Goal: Information Seeking & Learning: Learn about a topic

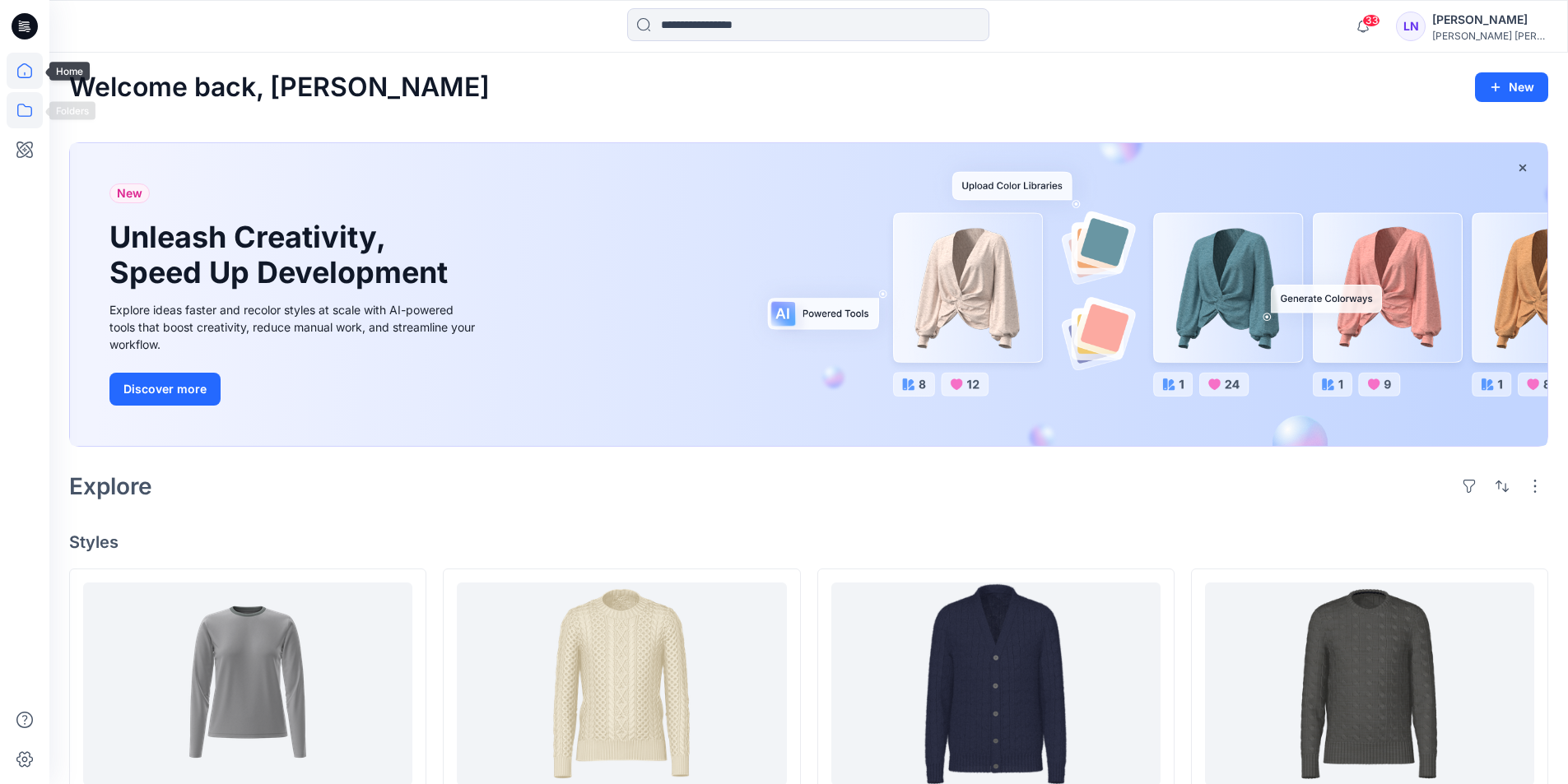
click at [22, 109] on icon at bounding box center [25, 111] width 37 height 37
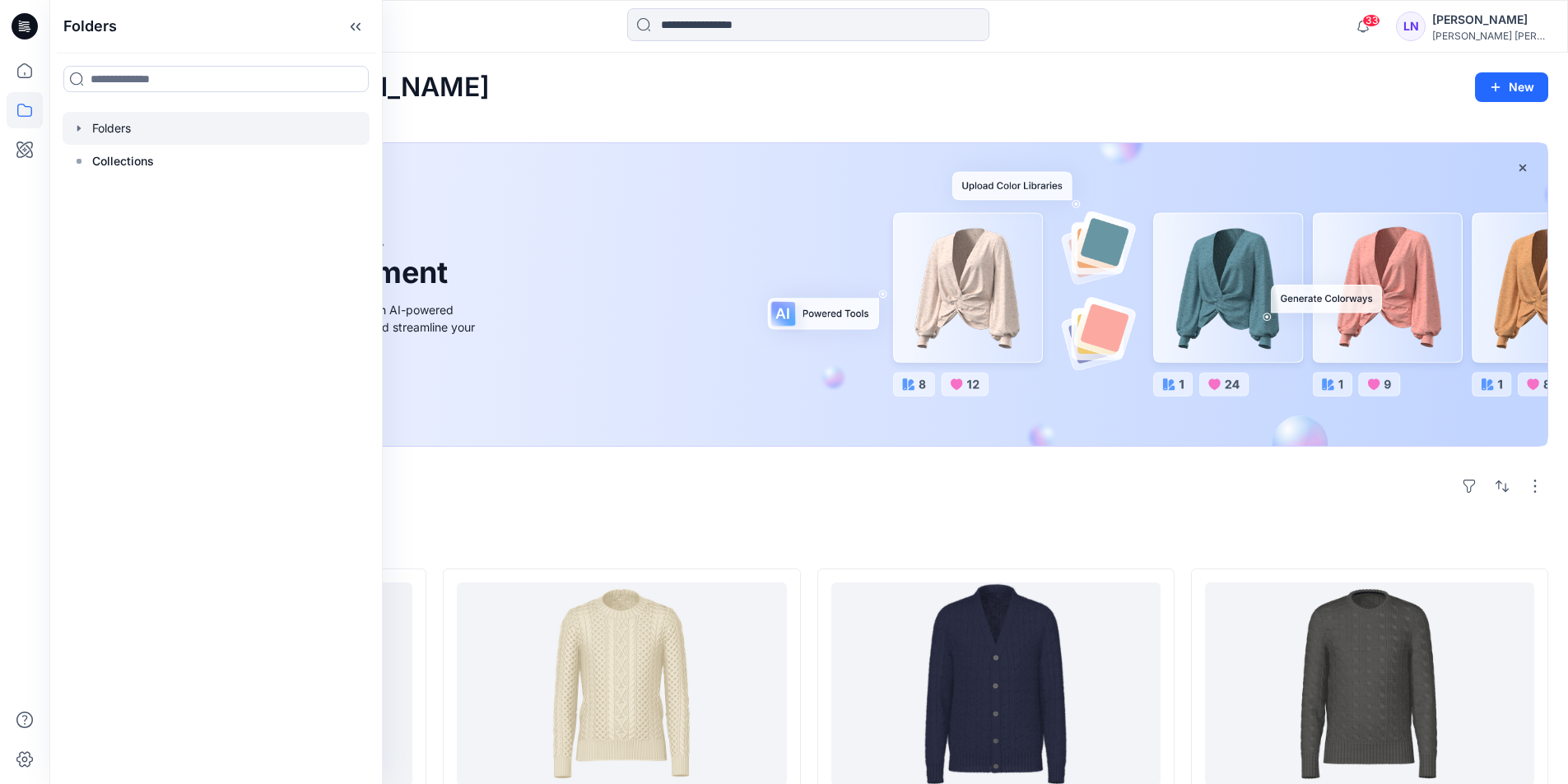
click at [80, 133] on icon "button" at bounding box center [78, 128] width 13 height 13
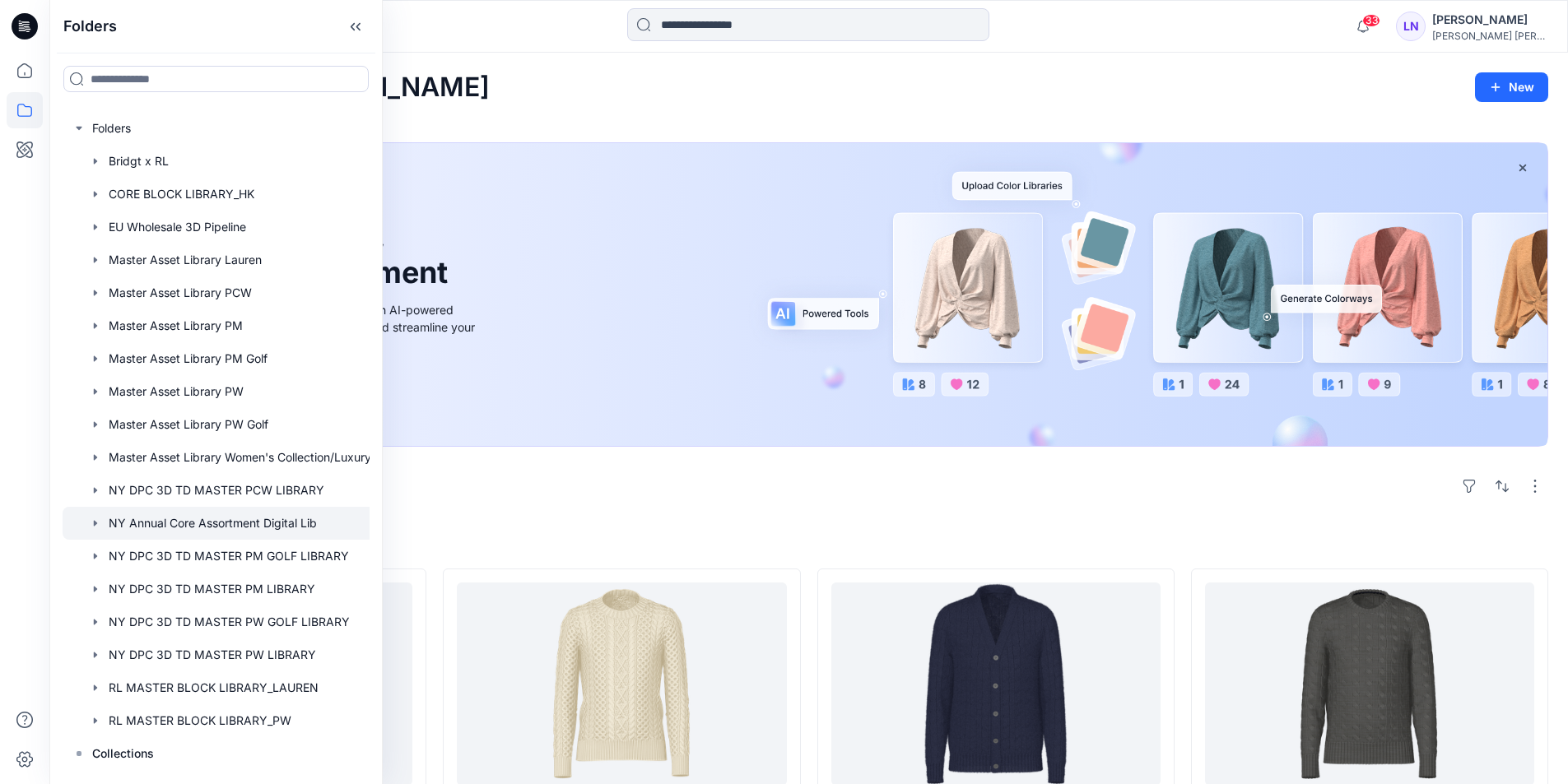
click at [280, 527] on div at bounding box center [222, 523] width 318 height 33
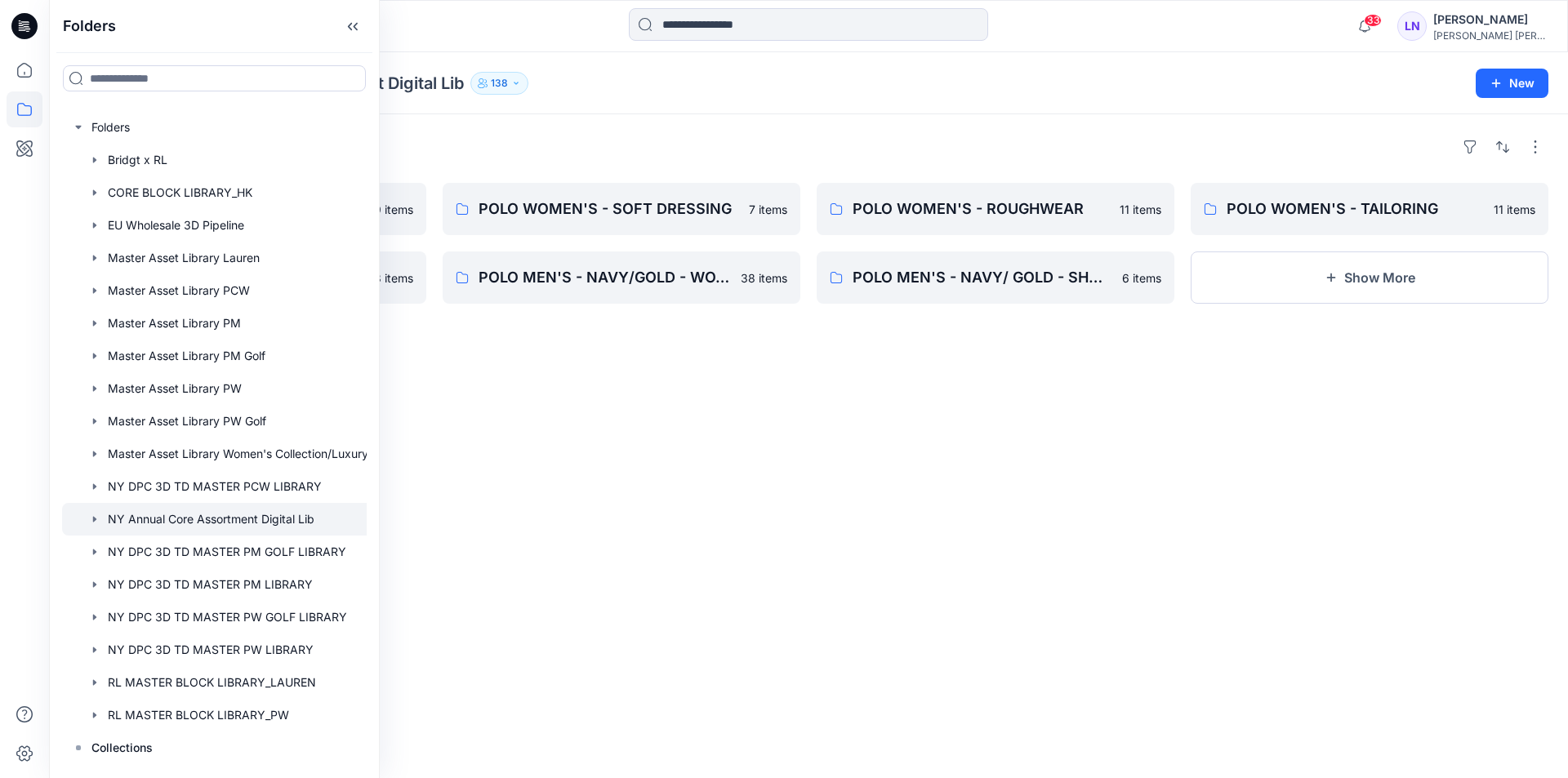
click at [712, 415] on div "Folders POLO WOMEN'S - WOVEN SHIRT 19 items POLO GIRL'S - SWEATERS 18 items POL…" at bounding box center [809, 446] width 1520 height 664
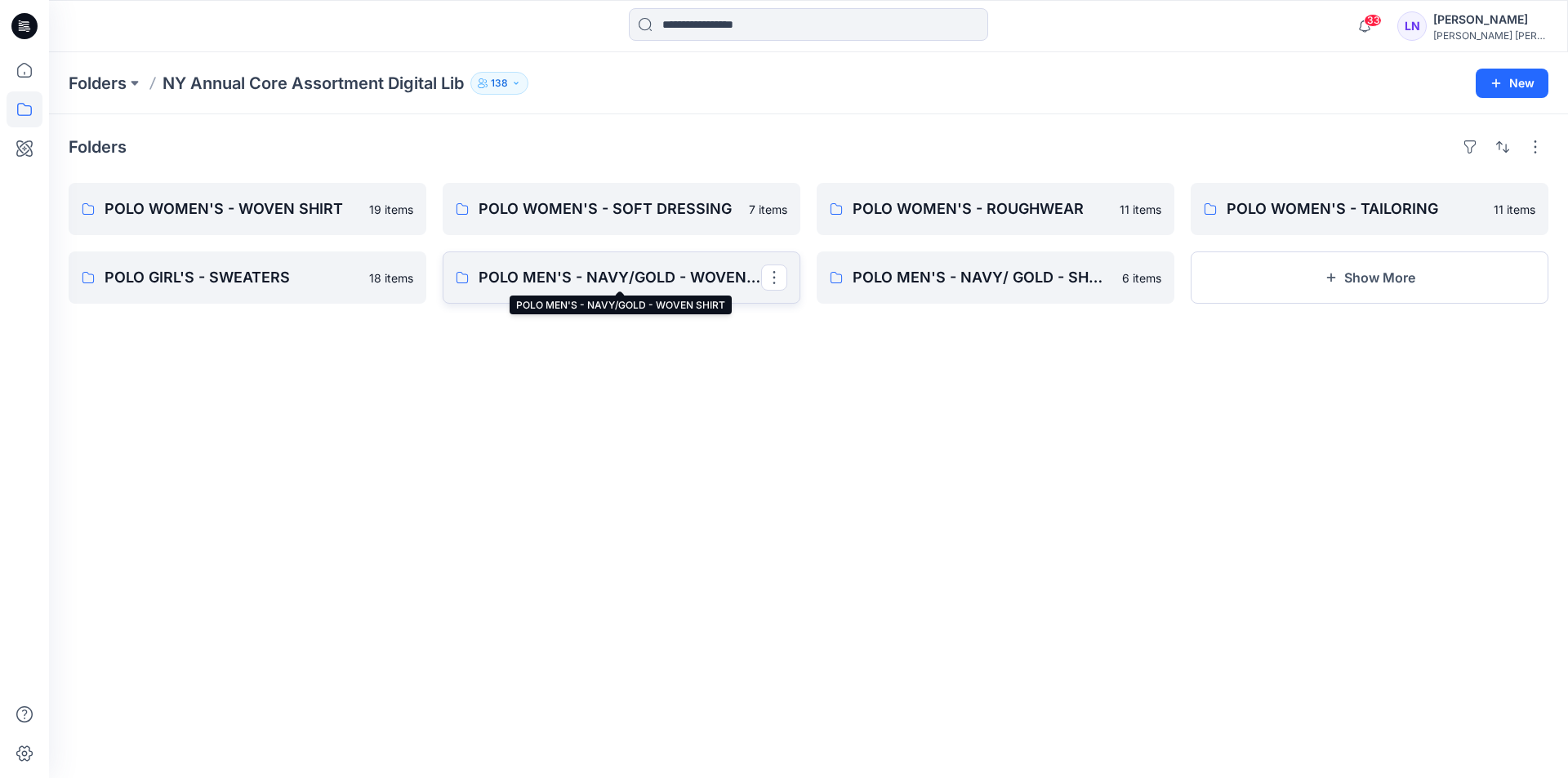
click at [655, 285] on p "POLO MEN'S - NAVY/GOLD - WOVEN SHIRT" at bounding box center [620, 278] width 283 height 23
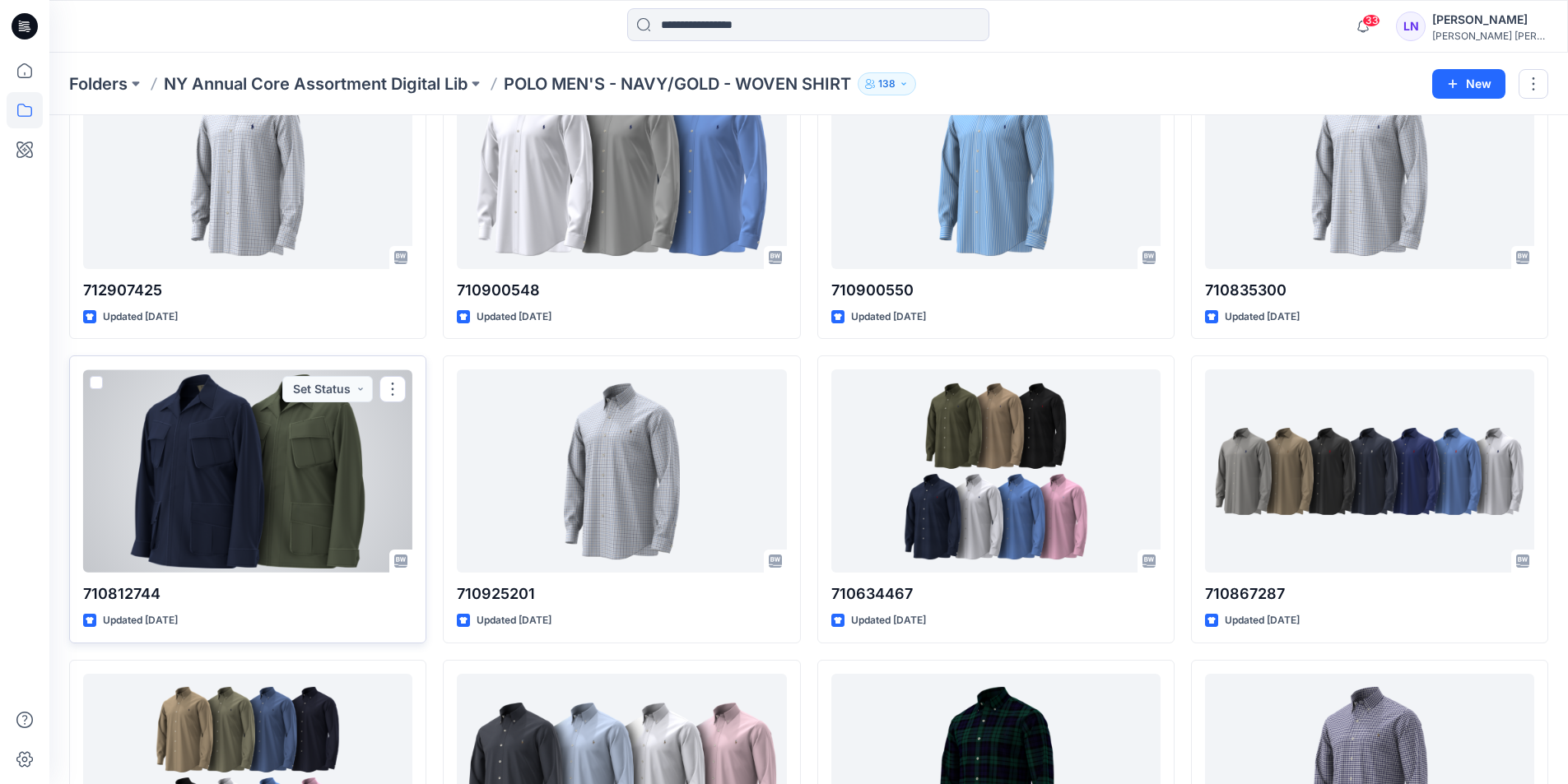
scroll to position [1944, 0]
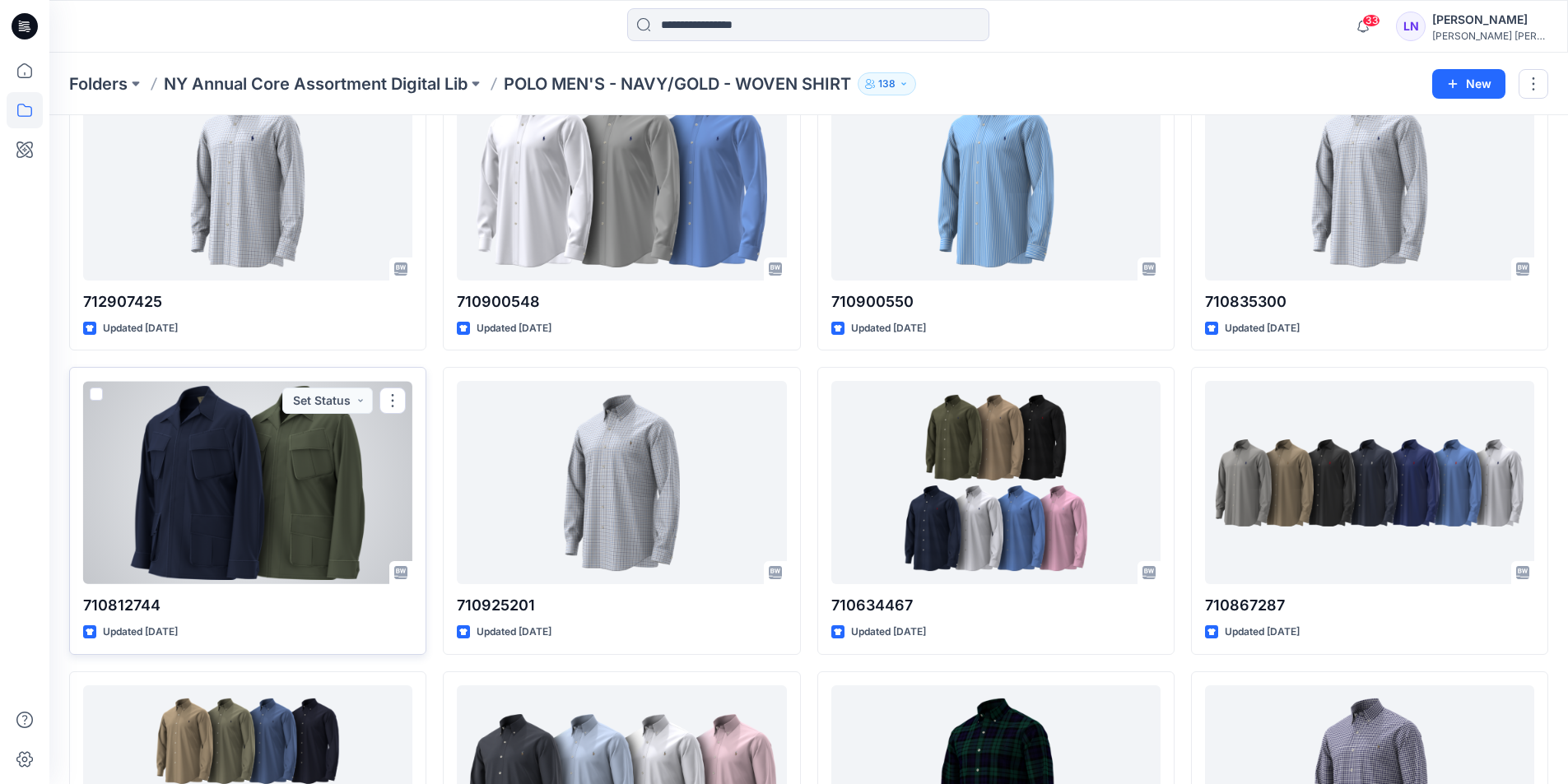
click at [334, 505] on div at bounding box center [248, 482] width 330 height 203
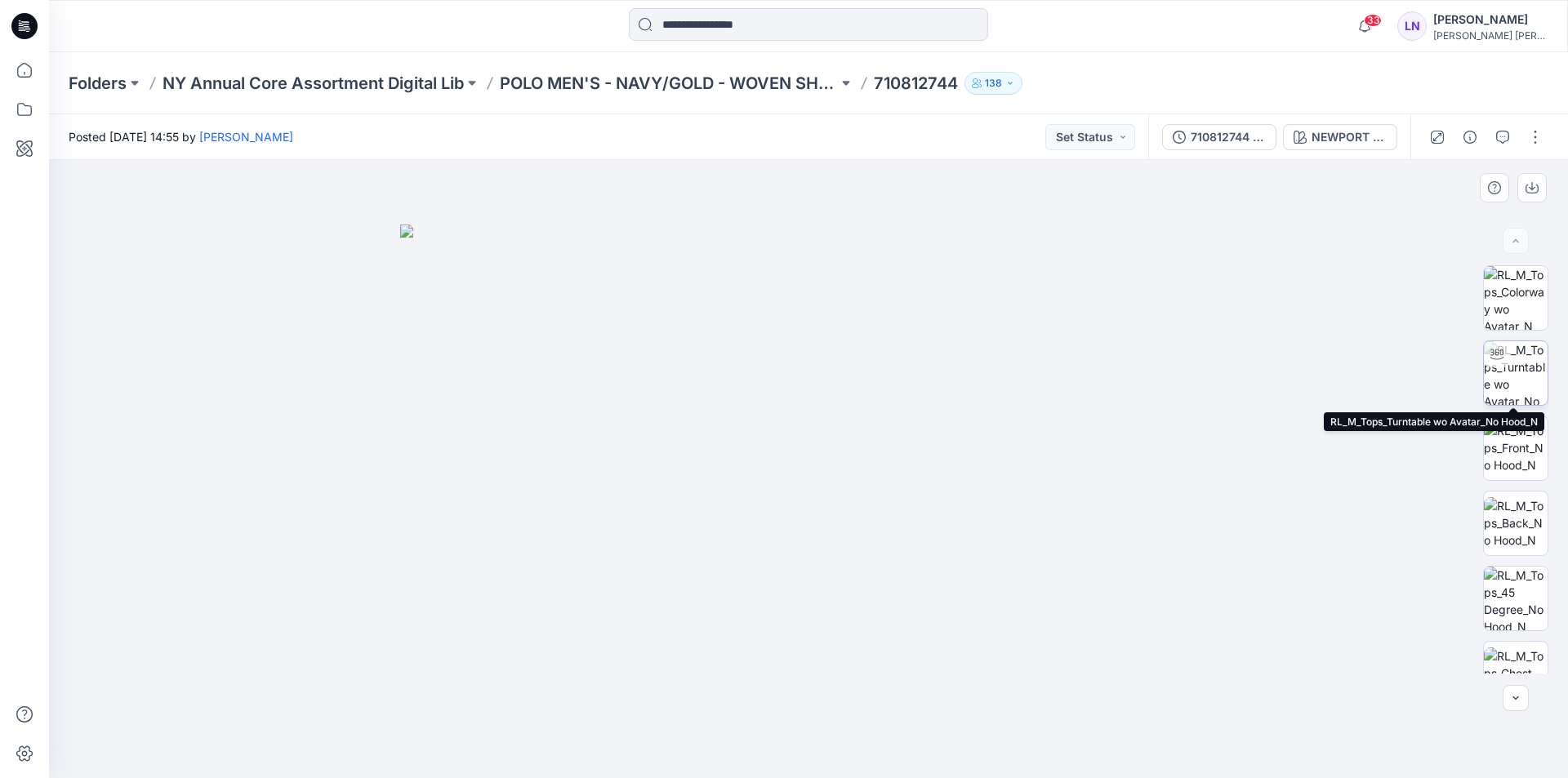
click at [1491, 369] on img at bounding box center [1516, 374] width 64 height 64
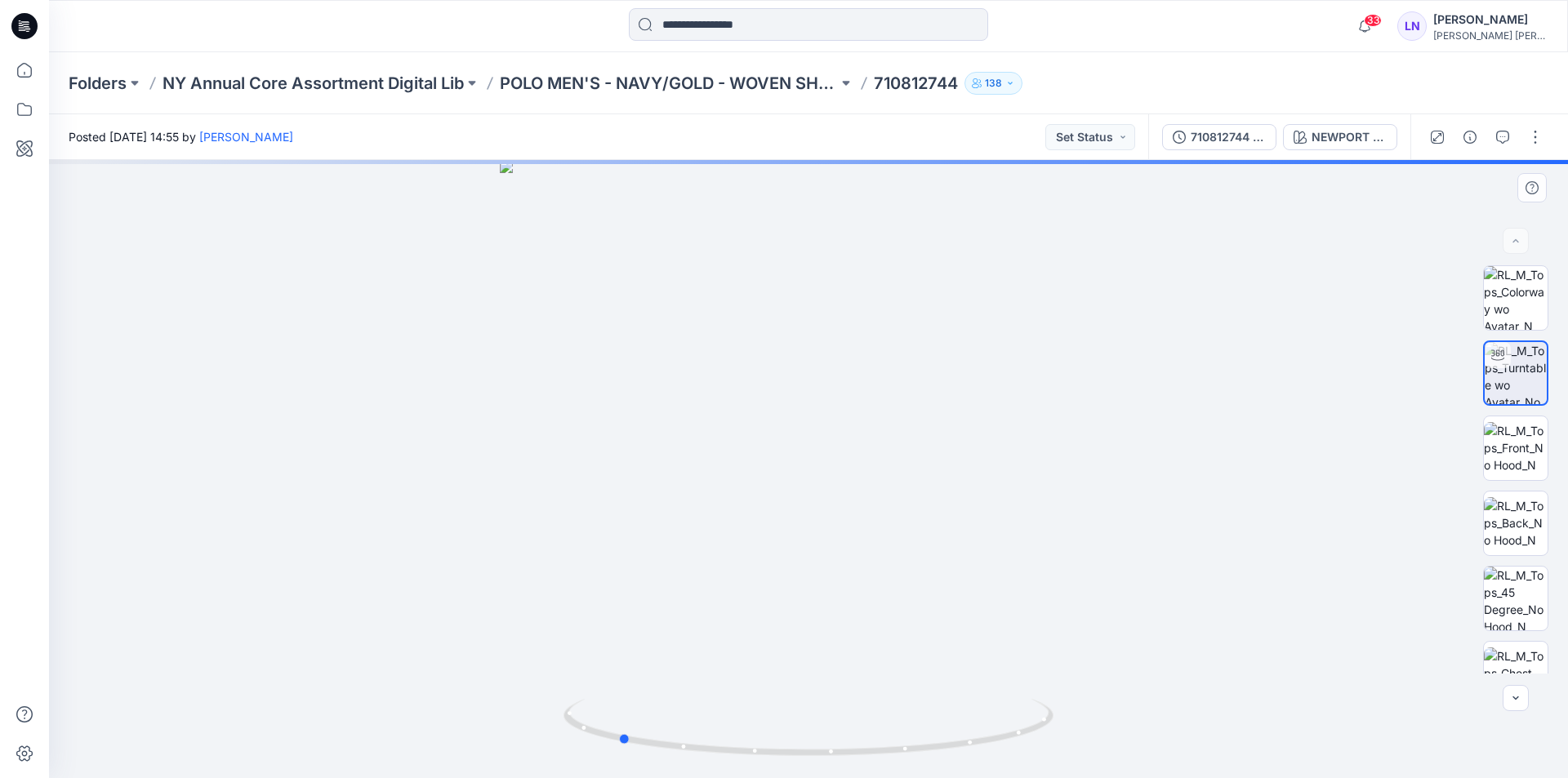
drag, startPoint x: 928, startPoint y: 533, endPoint x: 782, endPoint y: 550, distance: 147.0
click at [782, 550] on div at bounding box center [809, 469] width 1520 height 618
drag, startPoint x: 895, startPoint y: 588, endPoint x: 856, endPoint y: 591, distance: 39.1
click at [856, 591] on div at bounding box center [809, 469] width 1520 height 618
drag, startPoint x: 906, startPoint y: 594, endPoint x: 937, endPoint y: 592, distance: 31.1
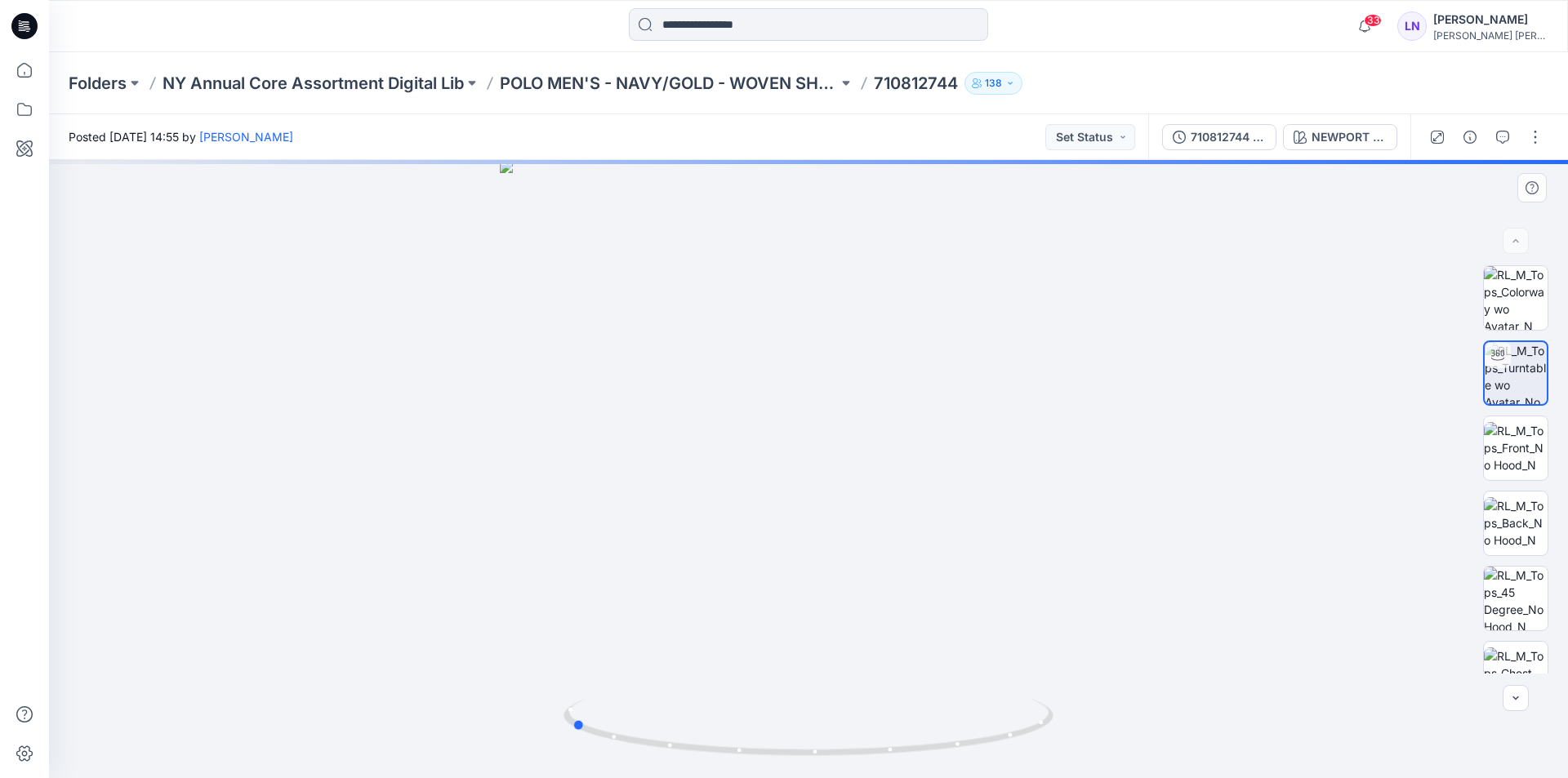
click at [937, 592] on div at bounding box center [809, 469] width 1520 height 618
click at [941, 570] on div at bounding box center [809, 469] width 1520 height 618
drag, startPoint x: 999, startPoint y: 571, endPoint x: 909, endPoint y: 583, distance: 90.8
click at [909, 583] on div at bounding box center [809, 469] width 1520 height 618
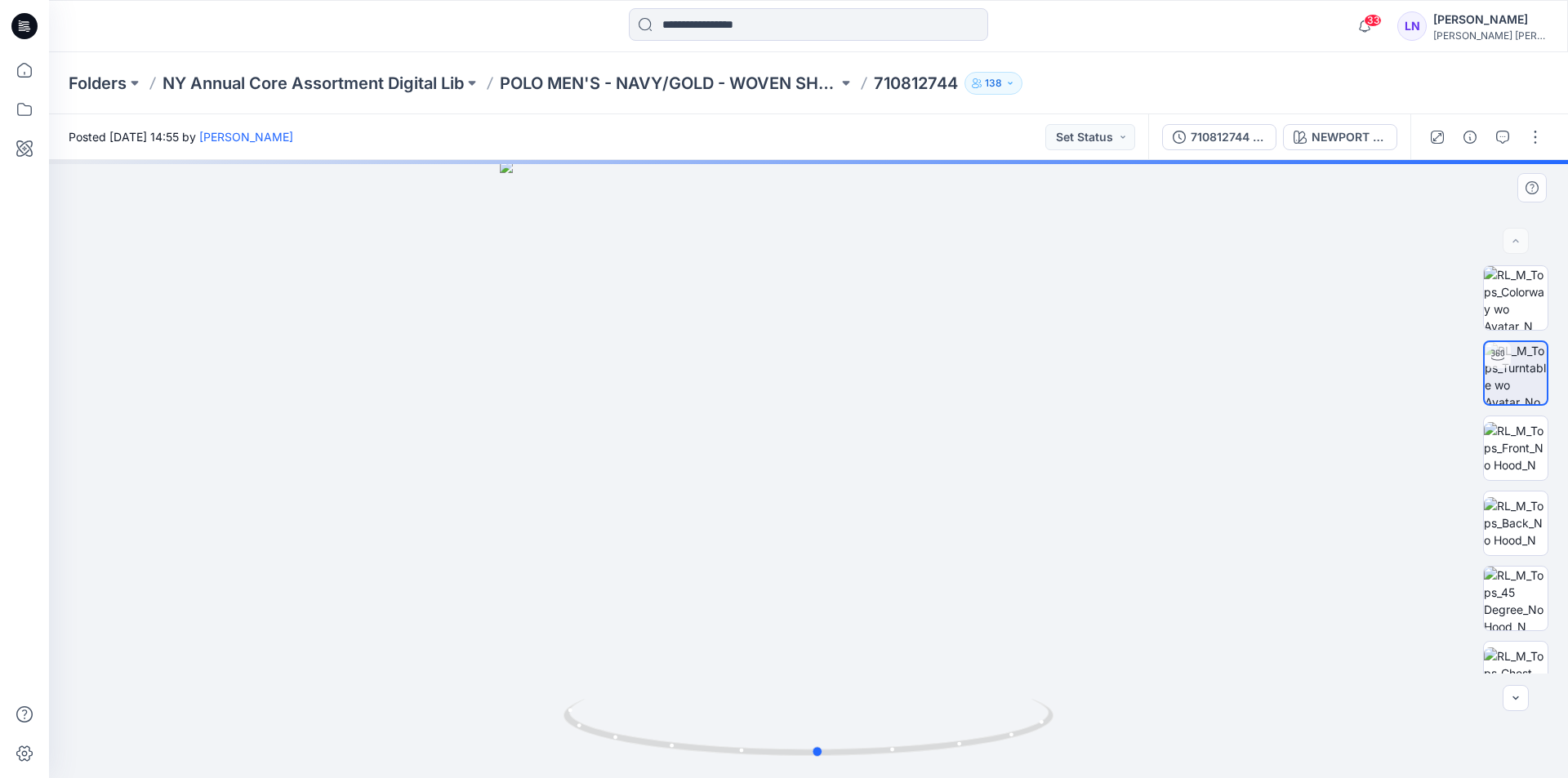
drag, startPoint x: 909, startPoint y: 583, endPoint x: 1219, endPoint y: 584, distance: 310.0
click at [1219, 584] on div at bounding box center [809, 469] width 1520 height 618
drag, startPoint x: 869, startPoint y: 409, endPoint x: 848, endPoint y: 596, distance: 188.2
click at [848, 596] on img at bounding box center [787, 320] width 1593 height 919
drag, startPoint x: 835, startPoint y: 582, endPoint x: 829, endPoint y: 429, distance: 153.1
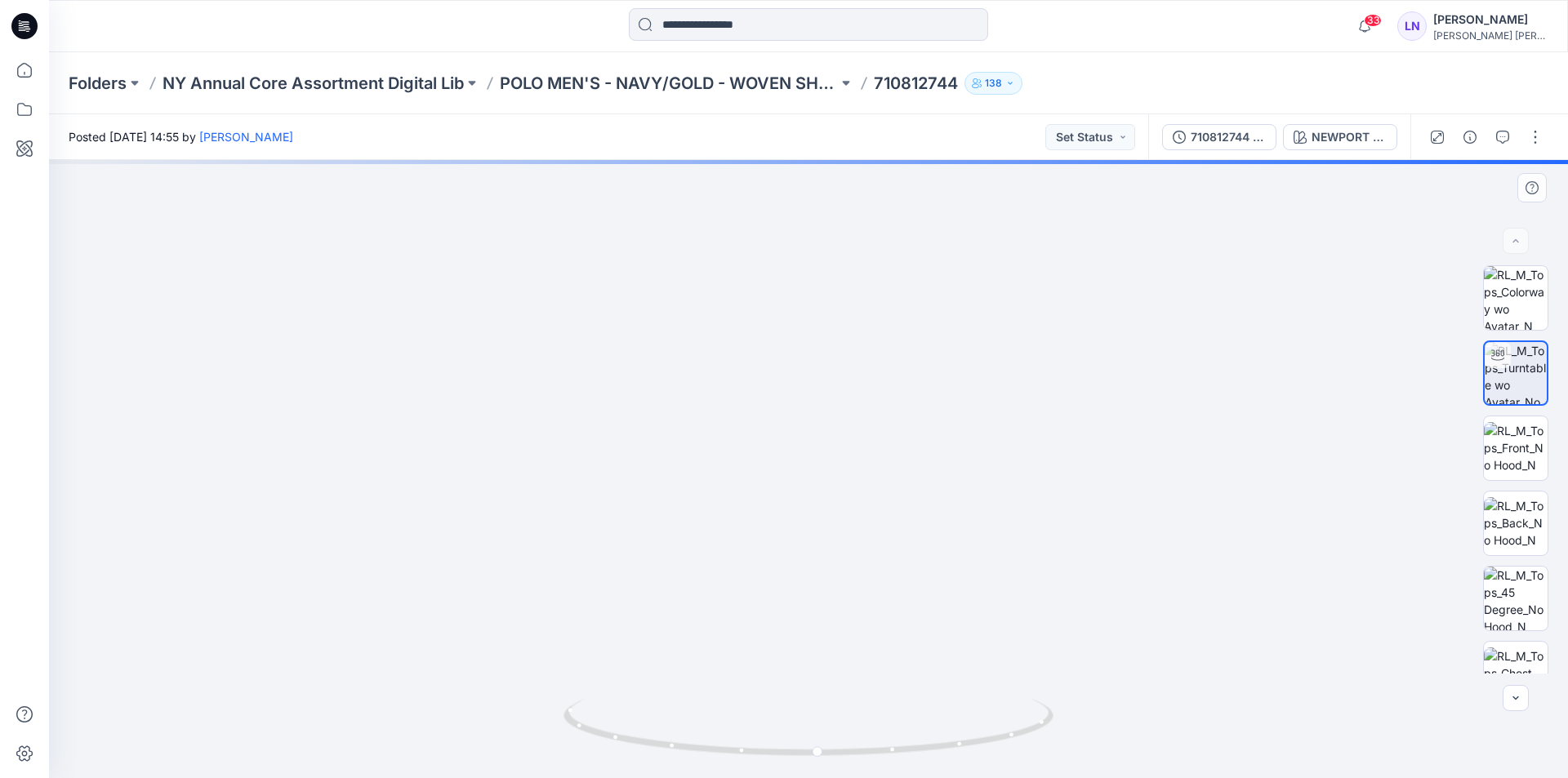
click at [829, 430] on img at bounding box center [780, 269] width 1593 height 1020
drag, startPoint x: 835, startPoint y: 562, endPoint x: 837, endPoint y: 413, distance: 149.0
click at [826, 455] on img at bounding box center [775, 221] width 1593 height 1116
drag, startPoint x: 827, startPoint y: 580, endPoint x: 838, endPoint y: 408, distance: 172.4
click at [827, 454] on img at bounding box center [772, 130] width 1593 height 1300
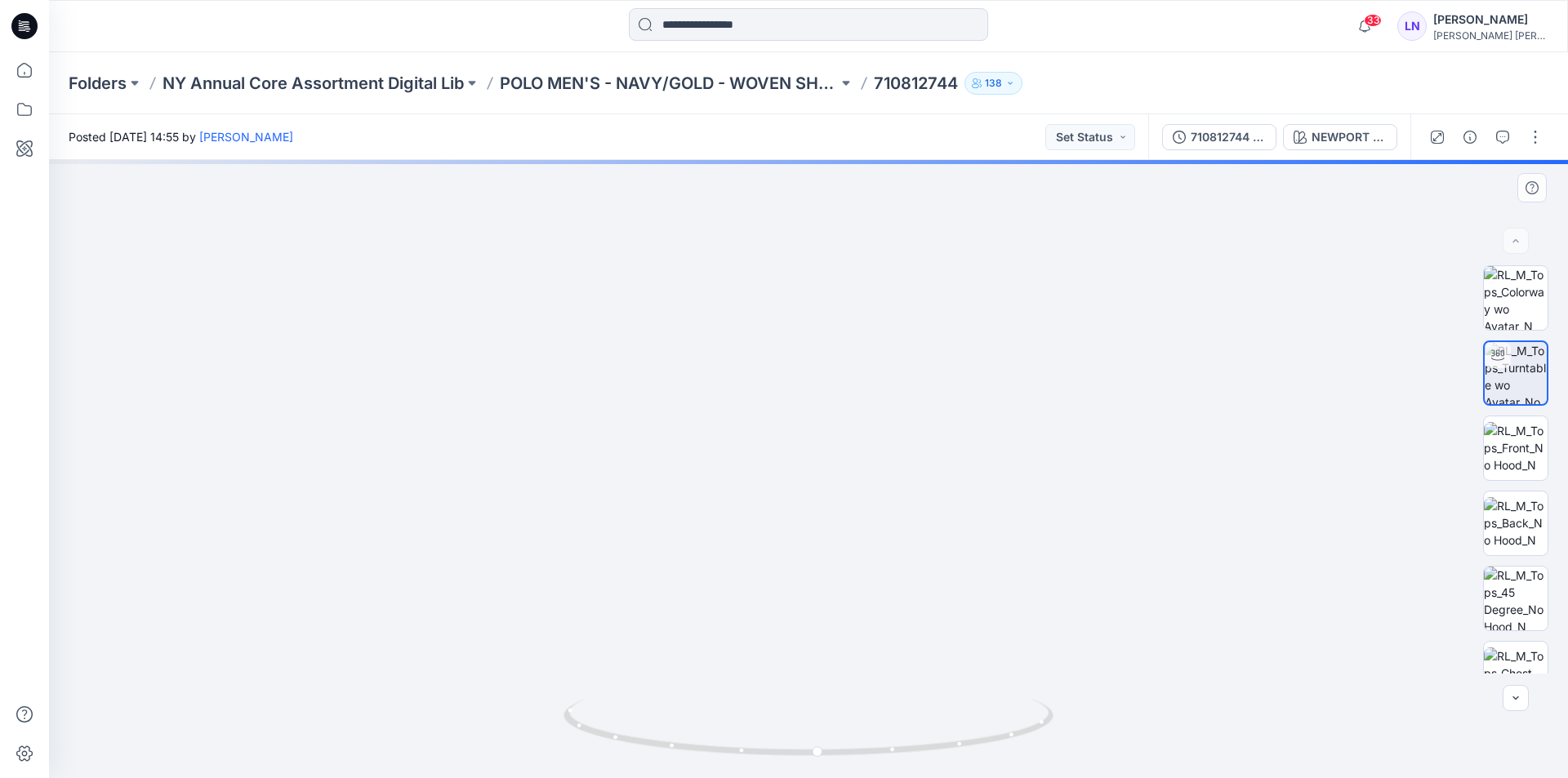
drag, startPoint x: 813, startPoint y: 547, endPoint x: 819, endPoint y: 432, distance: 115.2
click at [817, 439] on img at bounding box center [772, 61] width 1593 height 1436
drag, startPoint x: 816, startPoint y: 558, endPoint x: 825, endPoint y: 572, distance: 16.6
click at [826, 575] on img at bounding box center [788, 19] width 1593 height 1520
drag, startPoint x: 824, startPoint y: 489, endPoint x: 805, endPoint y: 545, distance: 59.1
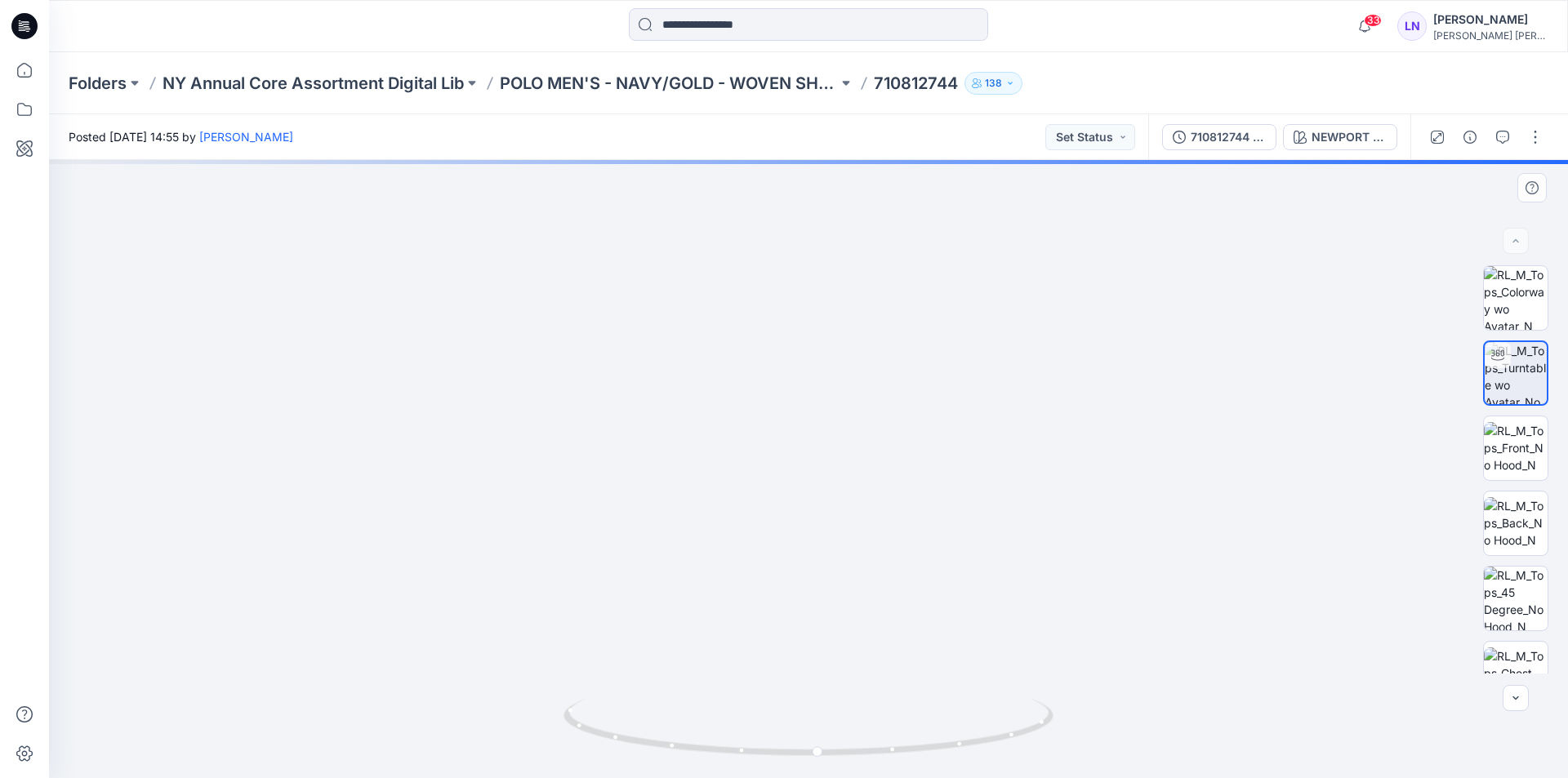
click at [811, 556] on img at bounding box center [785, 87] width 1593 height 1382
click at [728, 498] on img at bounding box center [772, 120] width 1593 height 1316
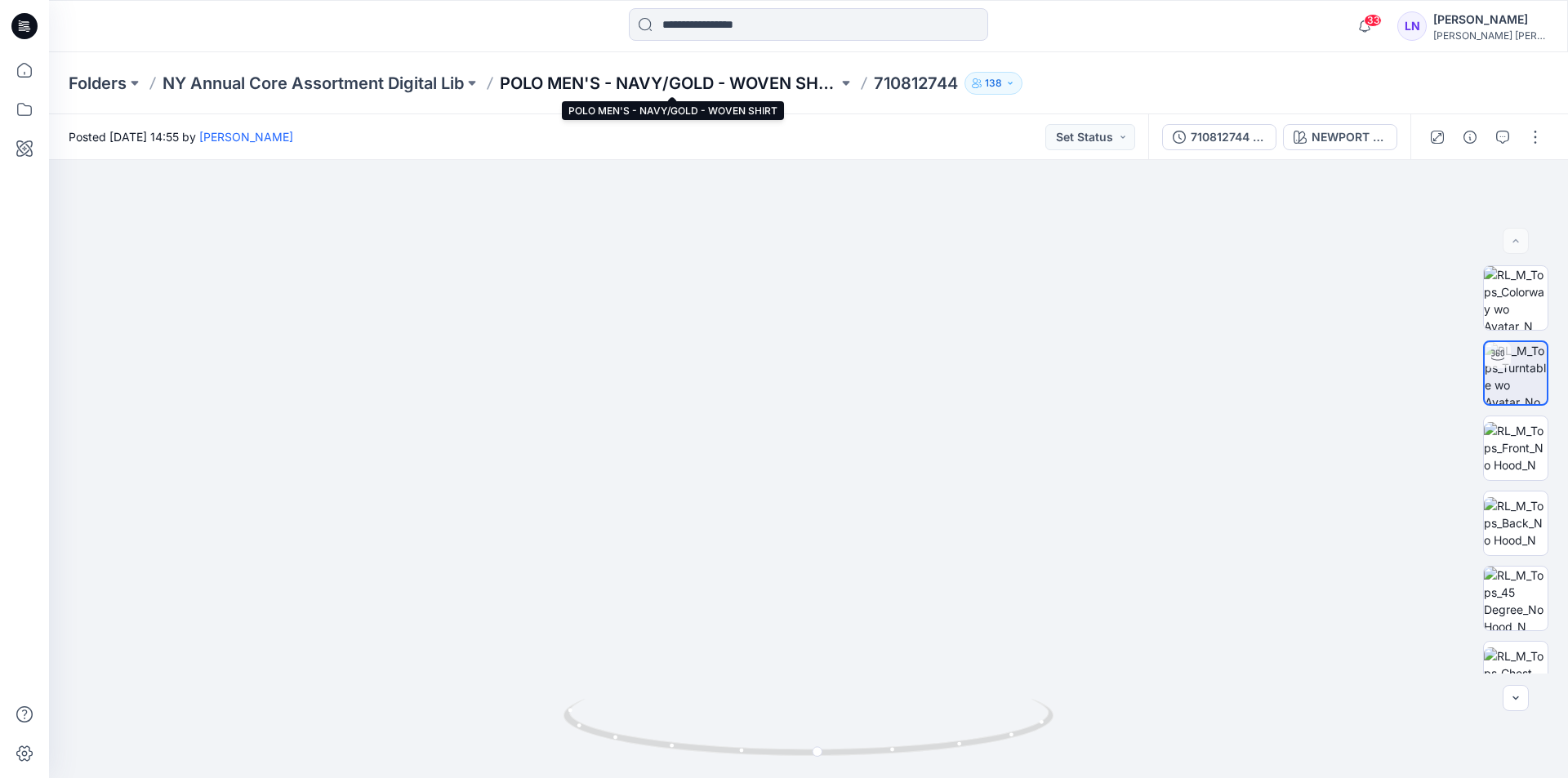
click at [633, 74] on p "POLO MEN'S - NAVY/GOLD - WOVEN SHIRT" at bounding box center [669, 83] width 338 height 23
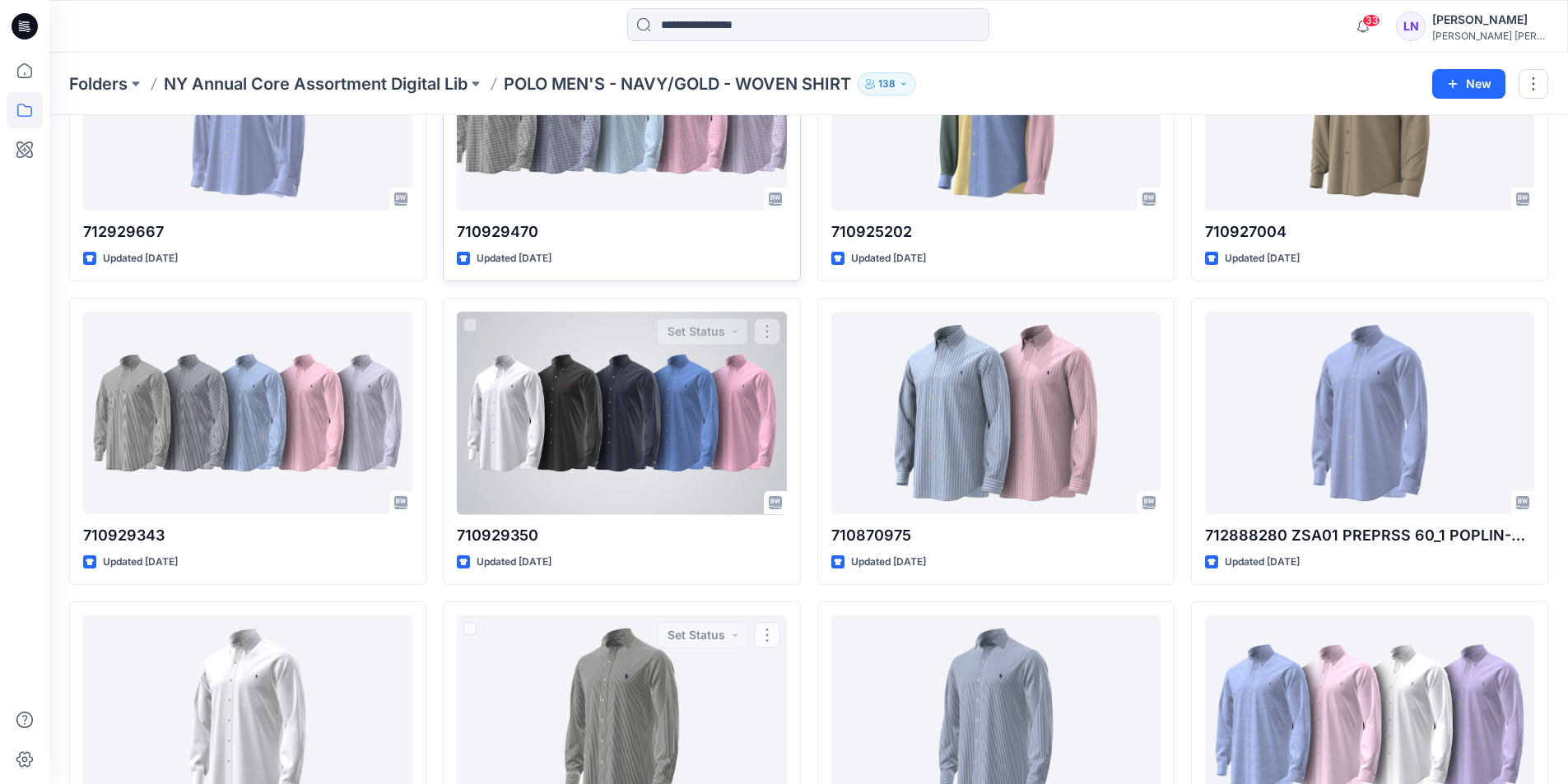
scroll to position [796, 0]
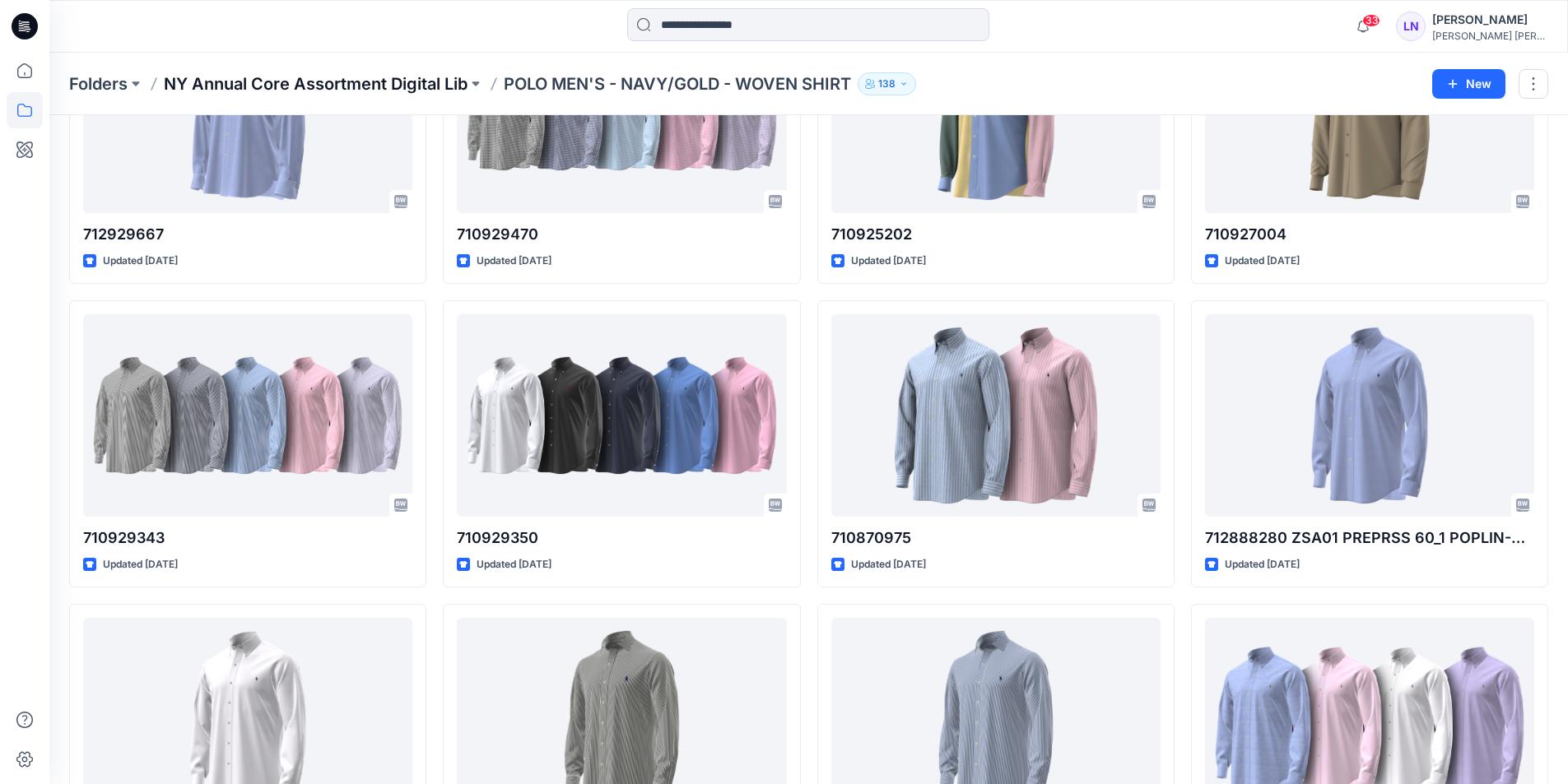
click at [433, 75] on p "NY Annual Core Assortment Digital Lib" at bounding box center [316, 84] width 303 height 23
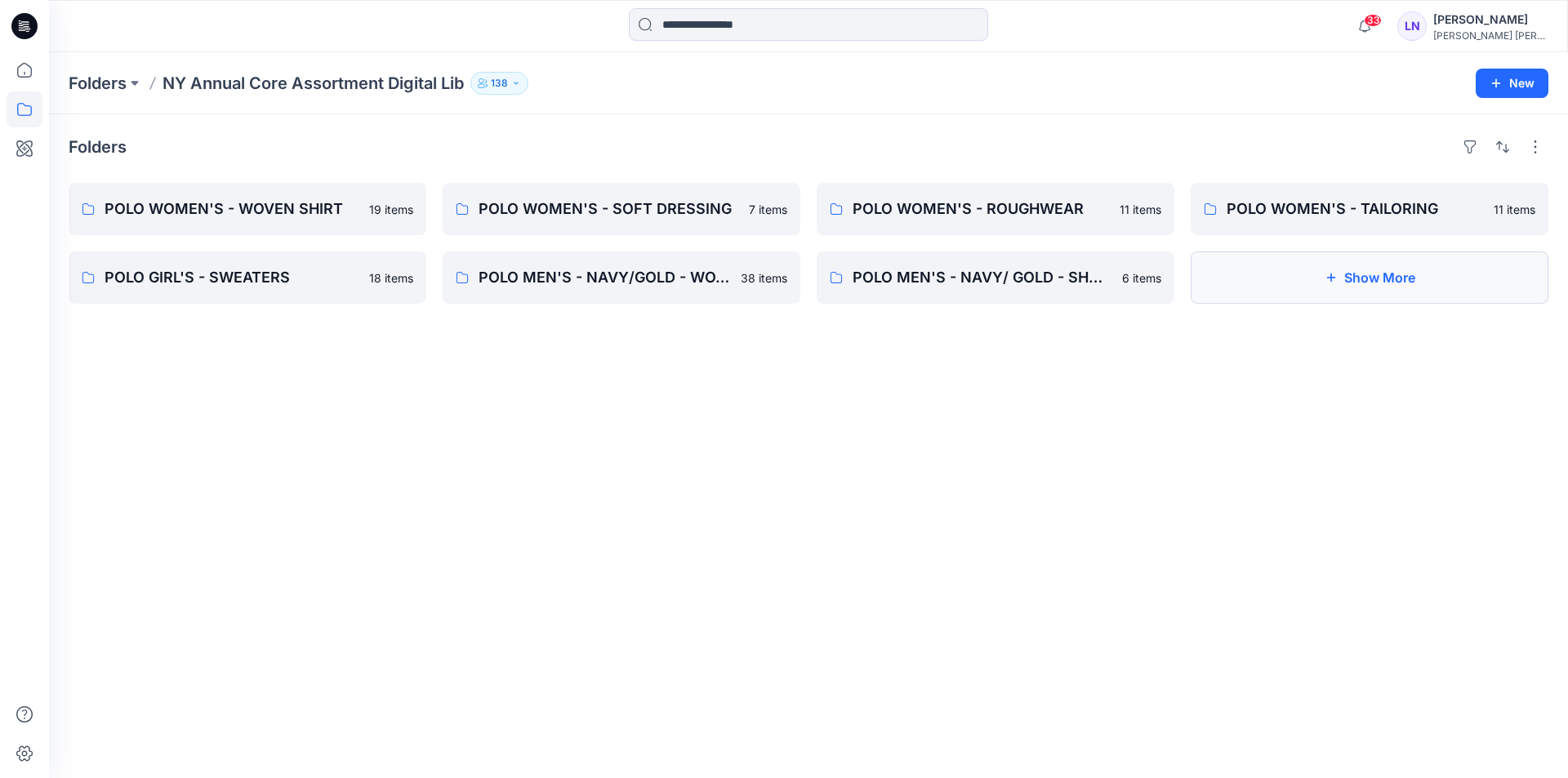
click at [1296, 278] on button "Show More" at bounding box center [1369, 278] width 357 height 52
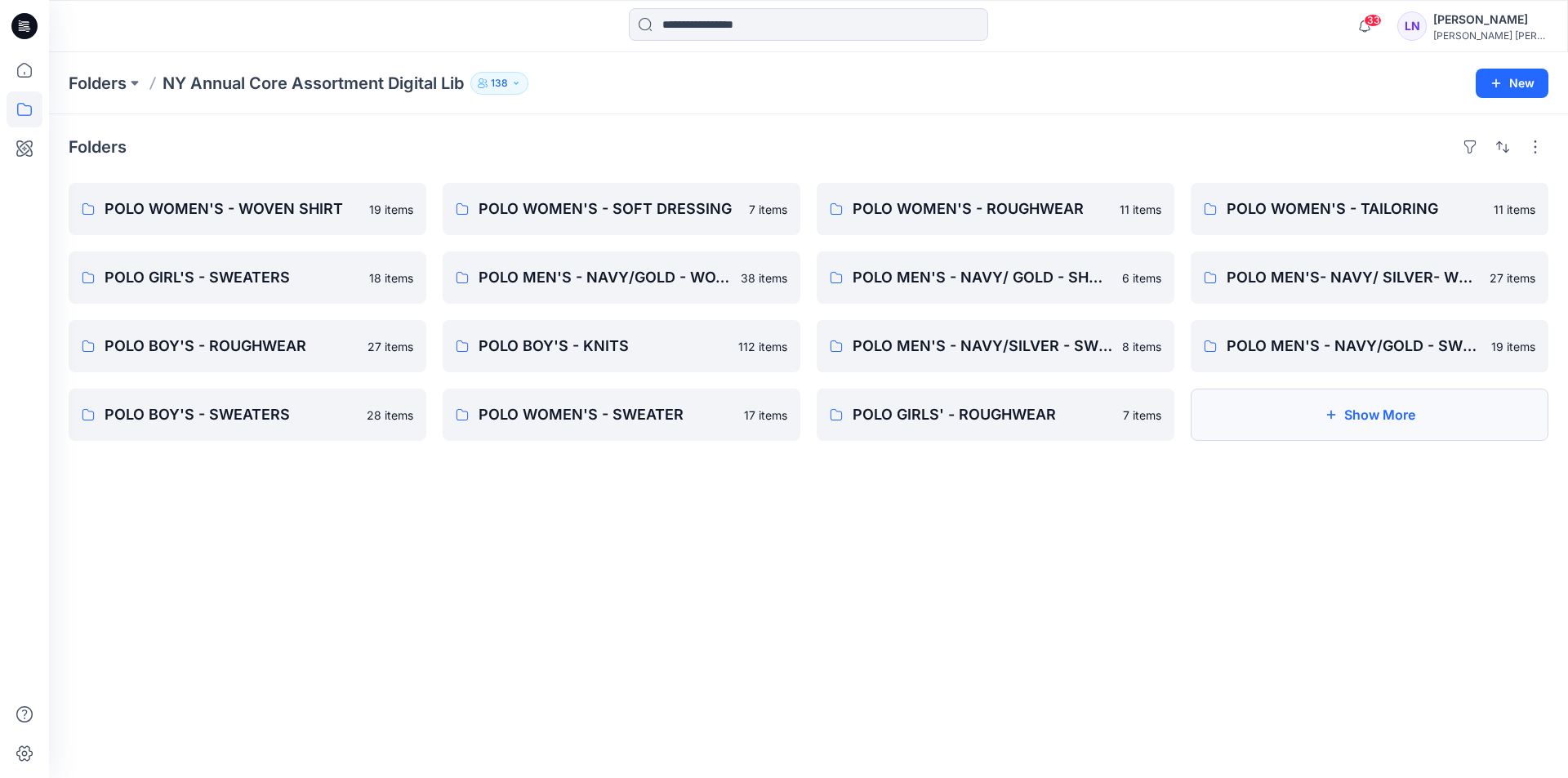
click at [1318, 430] on button "Show More" at bounding box center [1369, 415] width 357 height 52
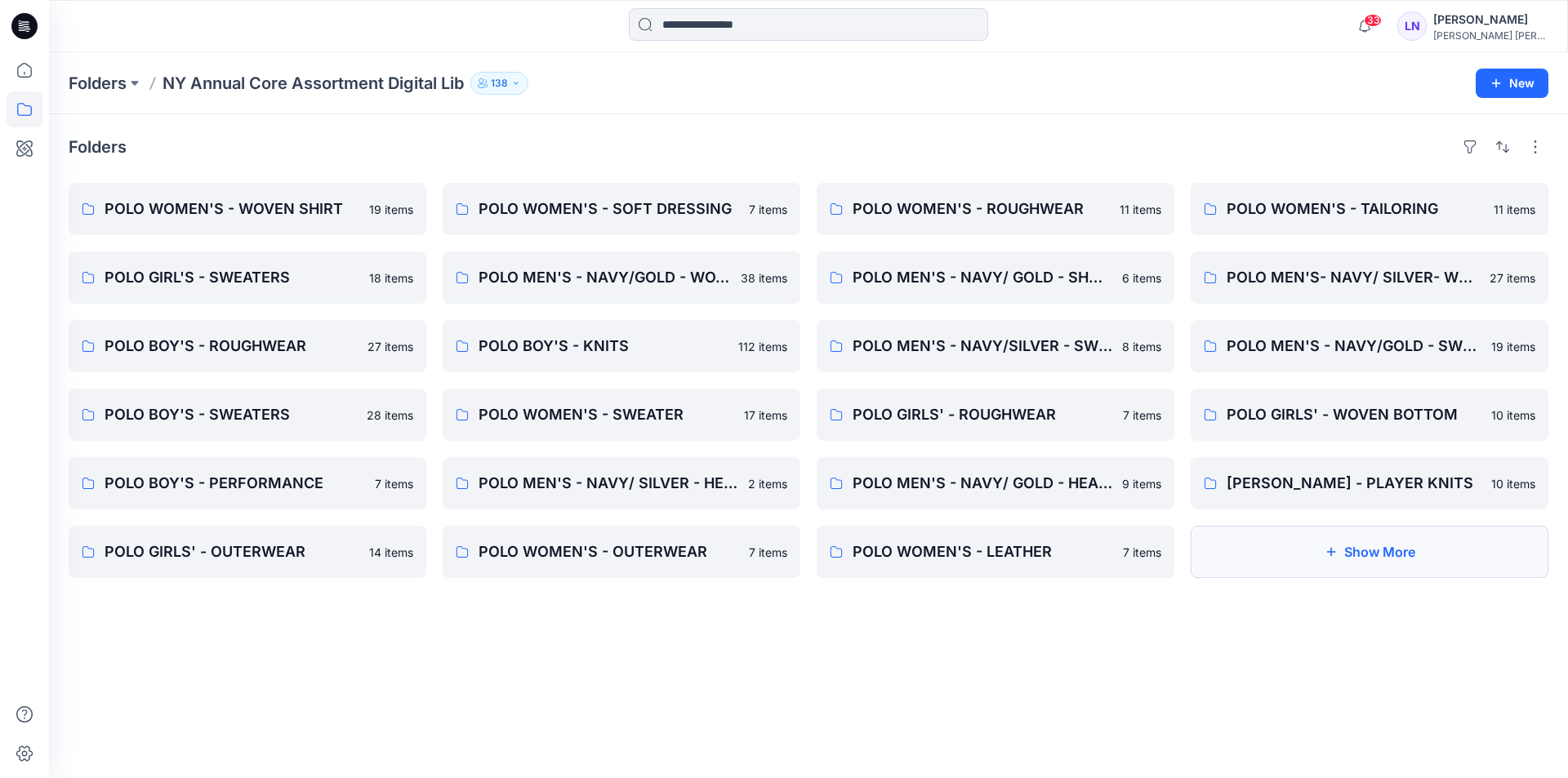
click at [1306, 561] on button "Show More" at bounding box center [1369, 552] width 357 height 52
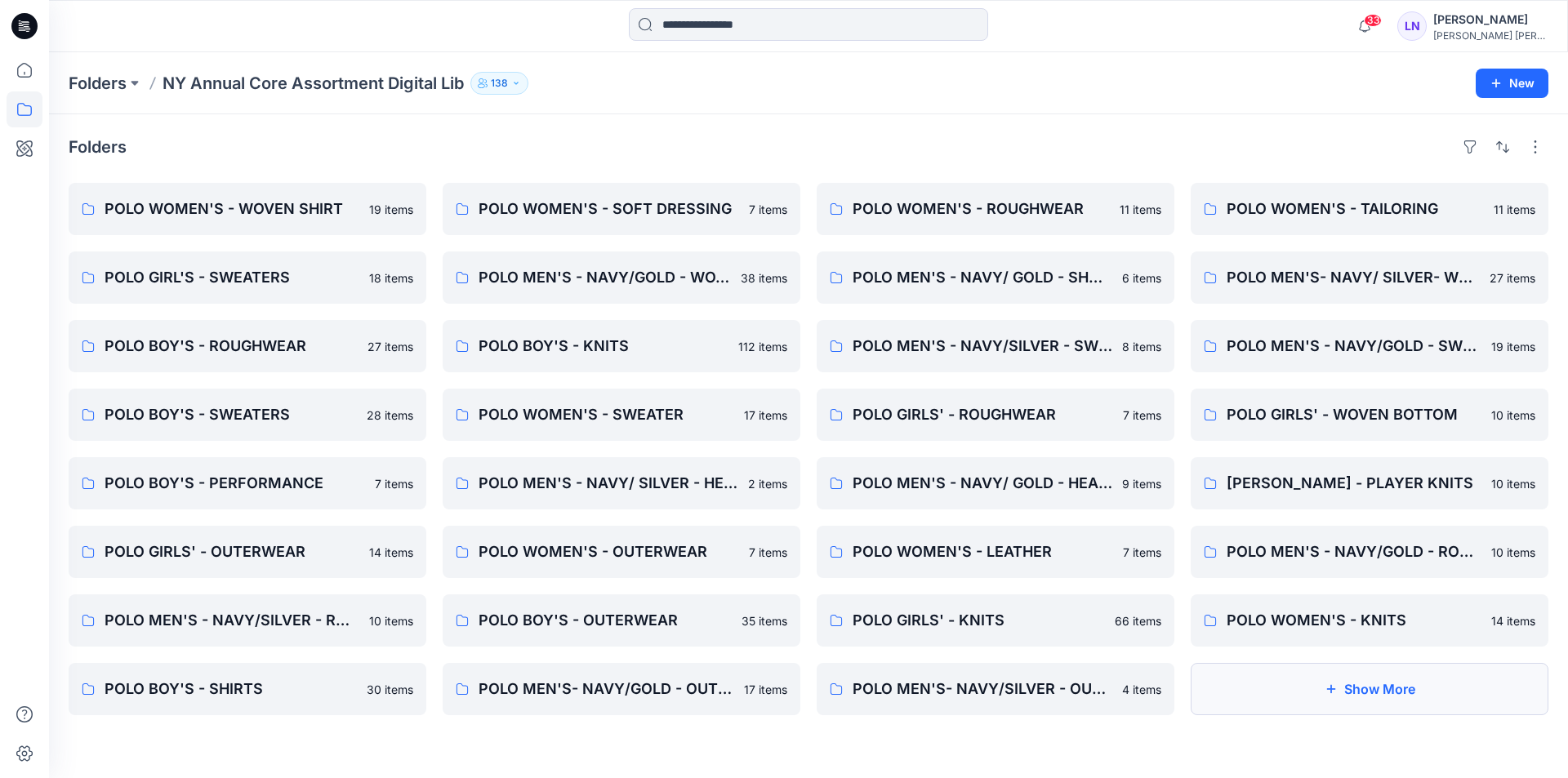
click at [1308, 677] on button "Show More" at bounding box center [1369, 689] width 357 height 52
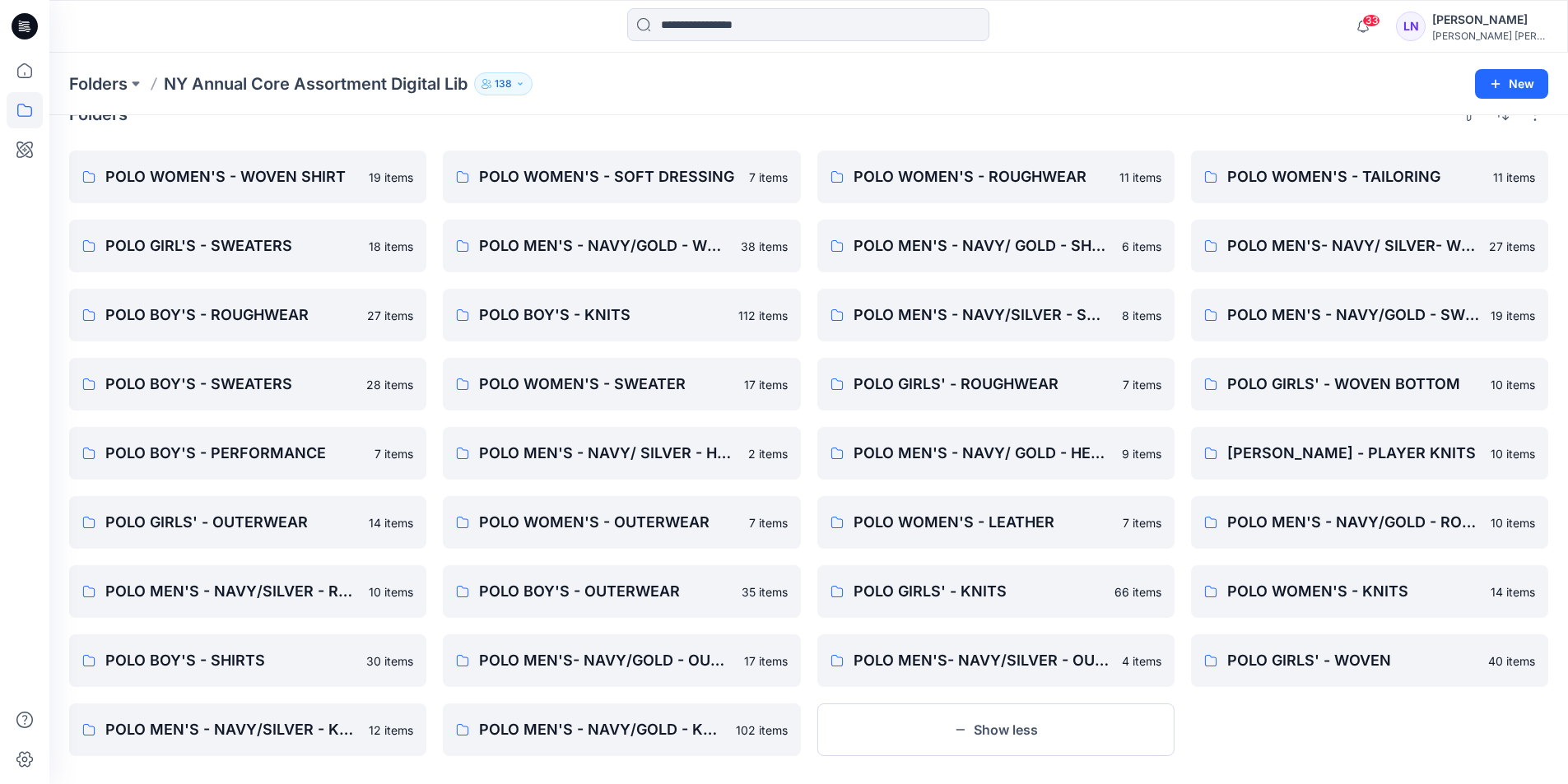
scroll to position [51, 0]
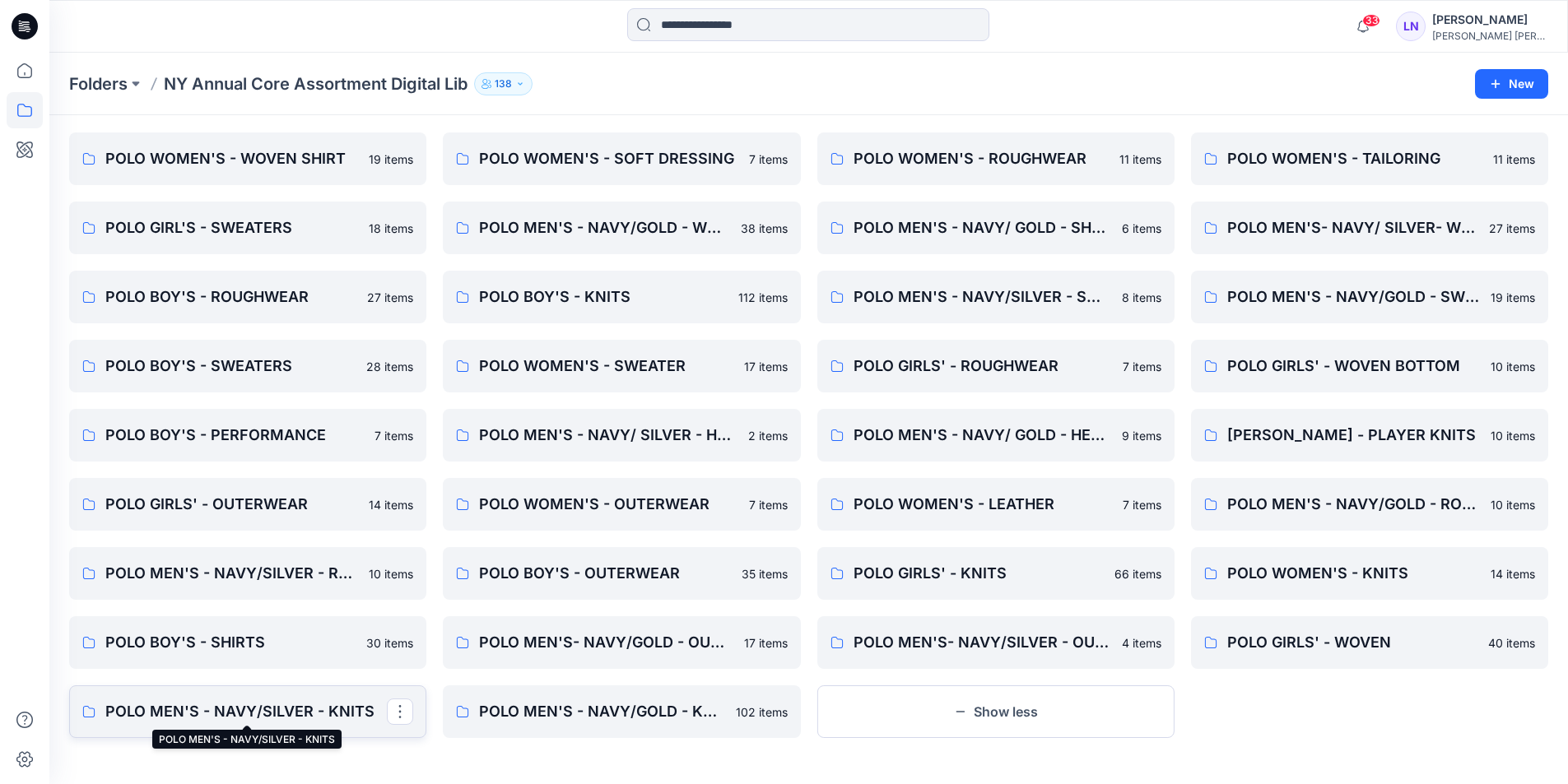
click at [262, 716] on p "POLO MEN'S - NAVY/SILVER - KNITS" at bounding box center [246, 712] width 282 height 23
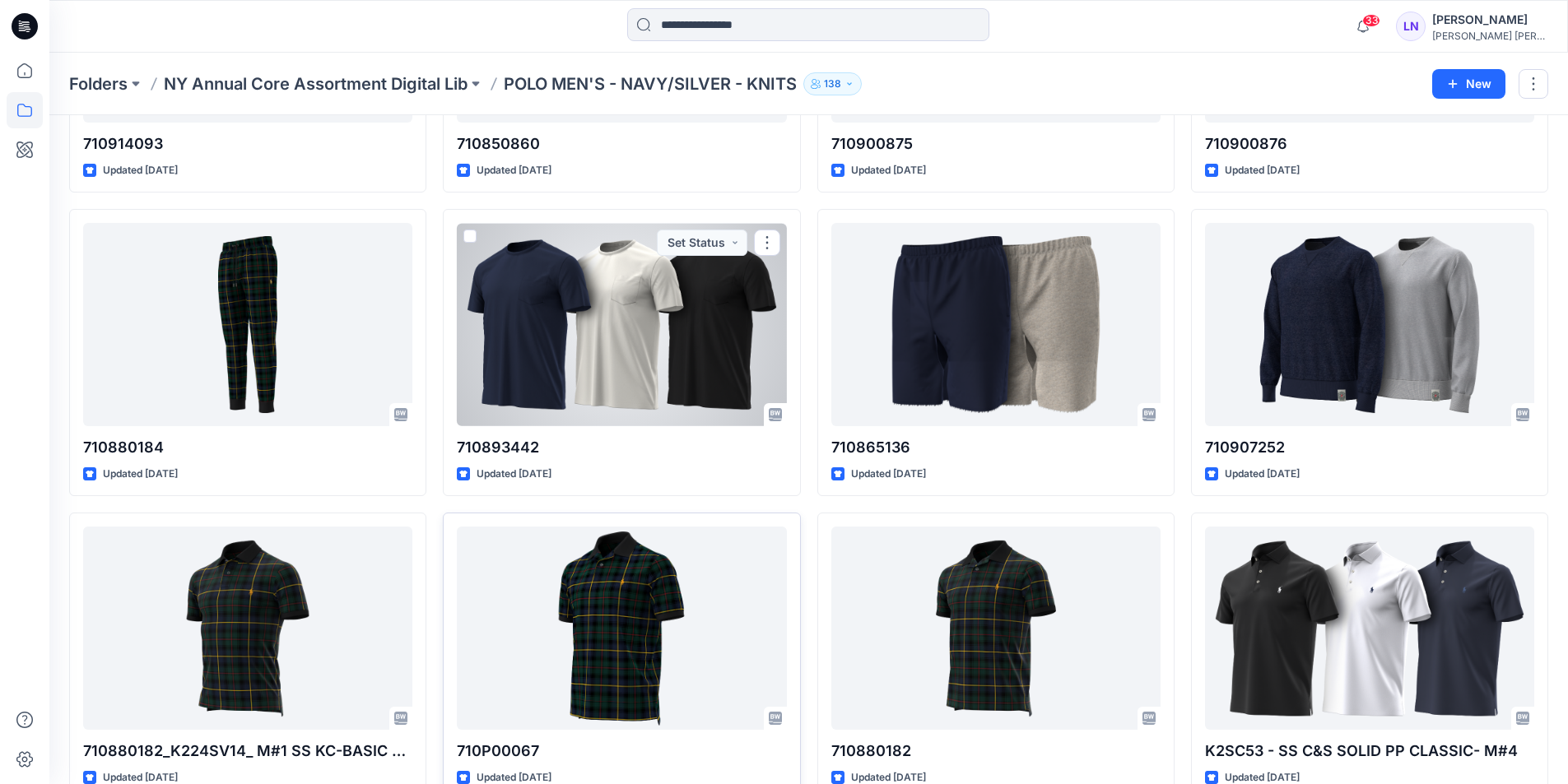
scroll to position [315, 0]
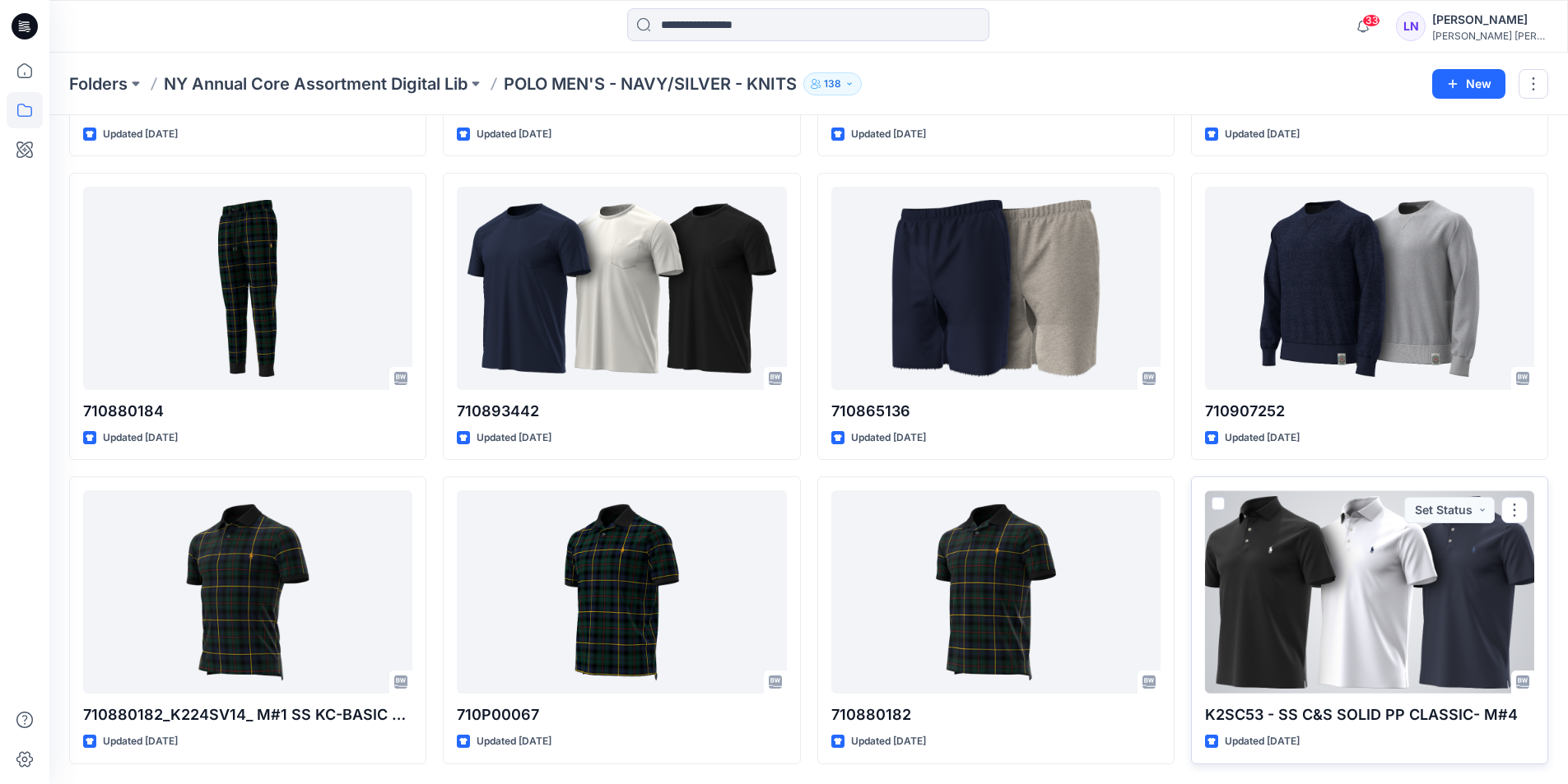
click at [1367, 577] on div at bounding box center [1370, 592] width 330 height 203
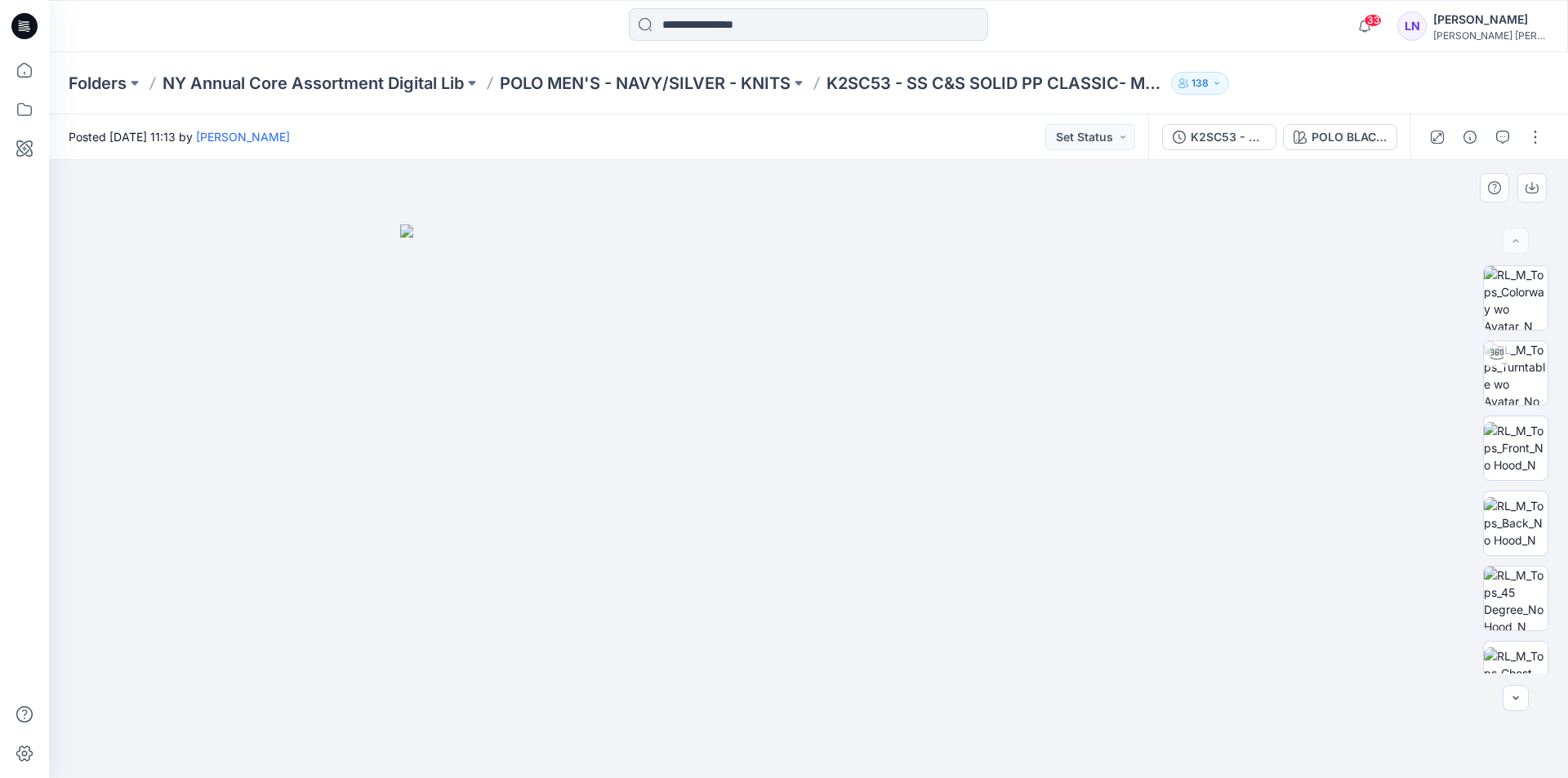
click at [605, 499] on img at bounding box center [808, 502] width 817 height 555
click at [1500, 367] on div at bounding box center [1497, 355] width 26 height 26
drag, startPoint x: 859, startPoint y: 363, endPoint x: 873, endPoint y: 557, distance: 194.5
click at [873, 568] on img at bounding box center [808, 299] width 1593 height 960
drag, startPoint x: 886, startPoint y: 418, endPoint x: 888, endPoint y: 489, distance: 71.0
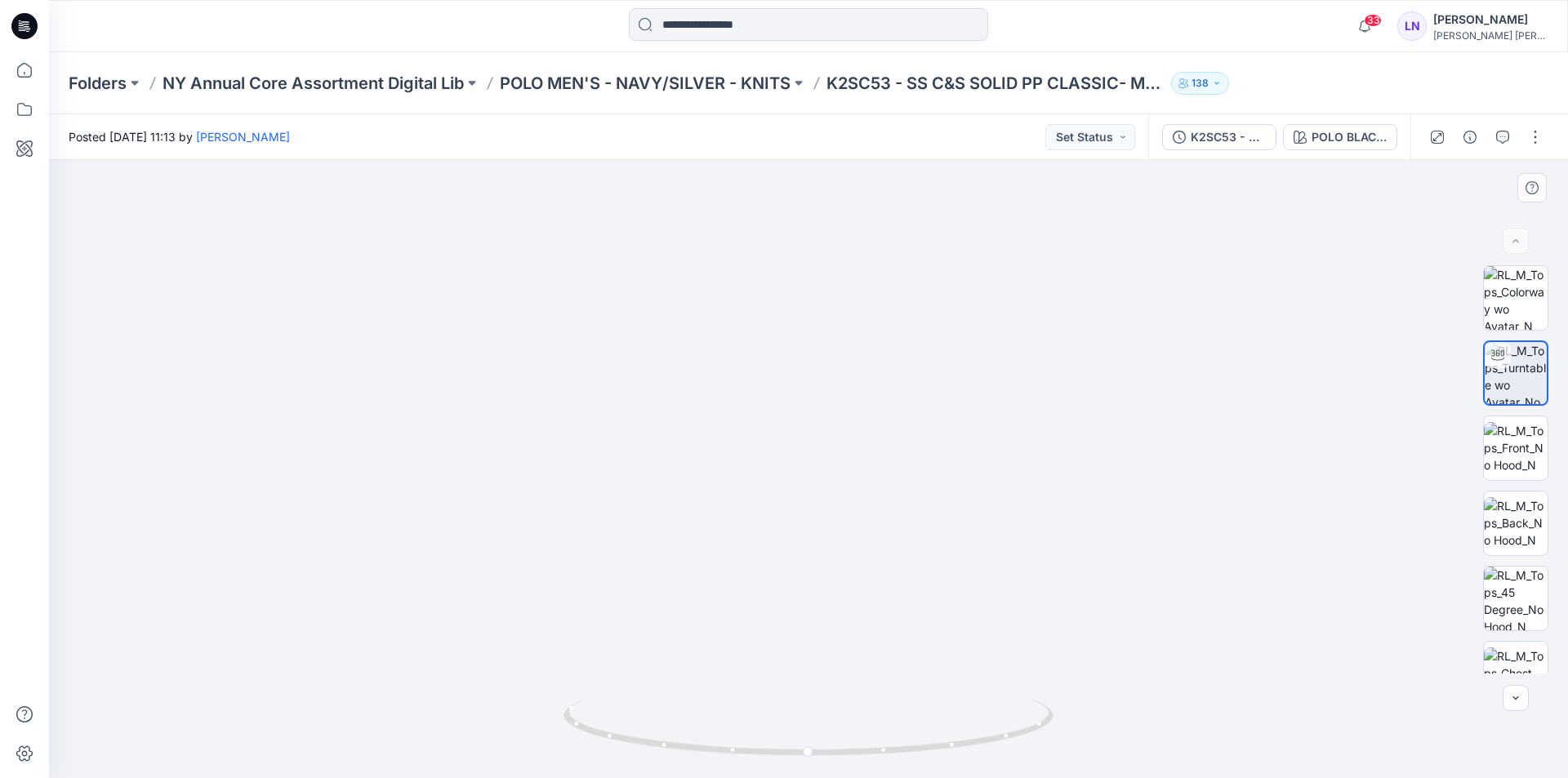
click at [888, 504] on img at bounding box center [822, 338] width 1593 height 880
drag, startPoint x: 909, startPoint y: 572, endPoint x: 982, endPoint y: 605, distance: 80.1
click at [982, 605] on div at bounding box center [809, 469] width 1520 height 618
click at [705, 87] on p "POLO MEN'S - NAVY/SILVER - KNITS" at bounding box center [646, 83] width 291 height 23
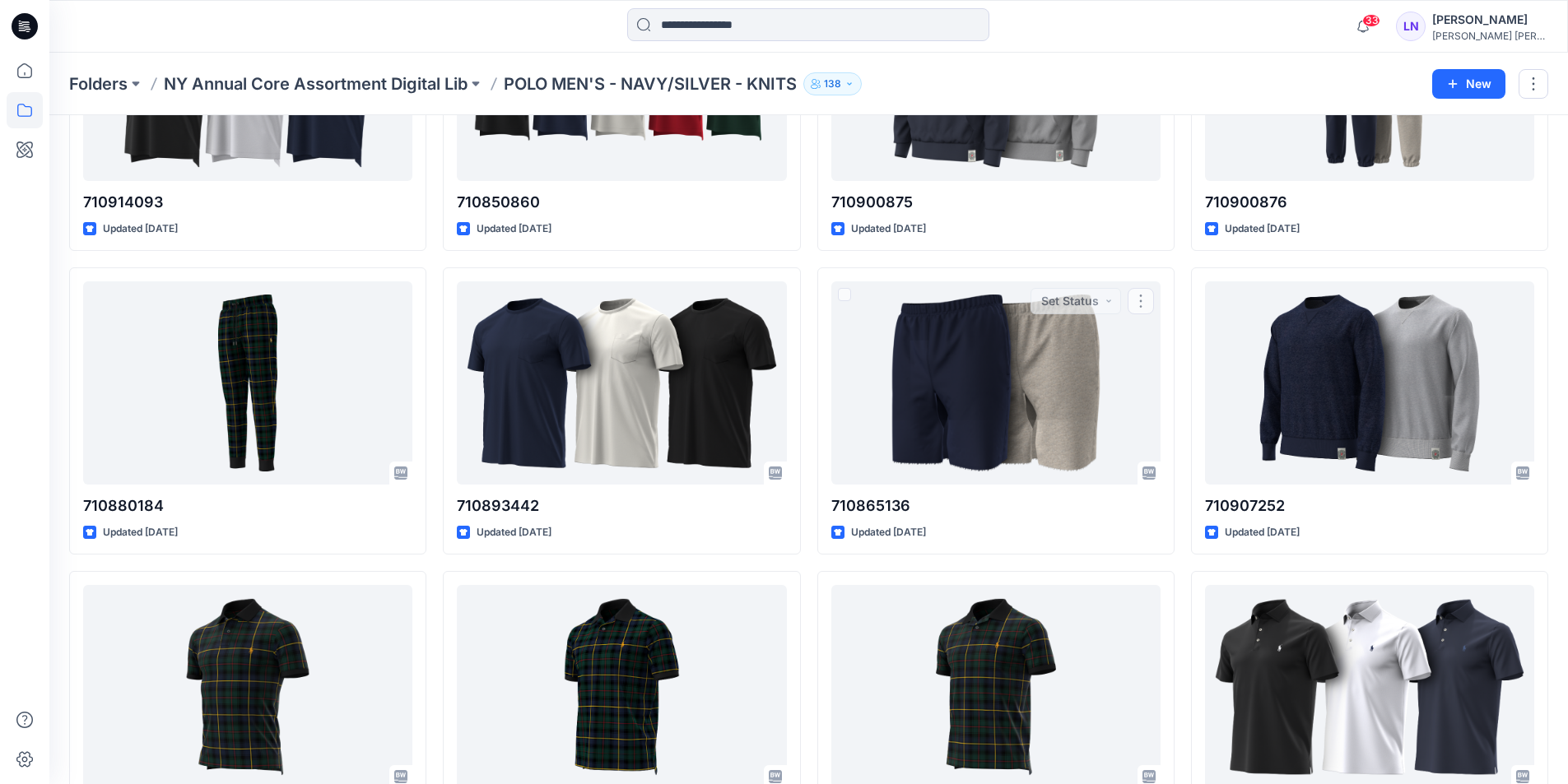
scroll to position [315, 0]
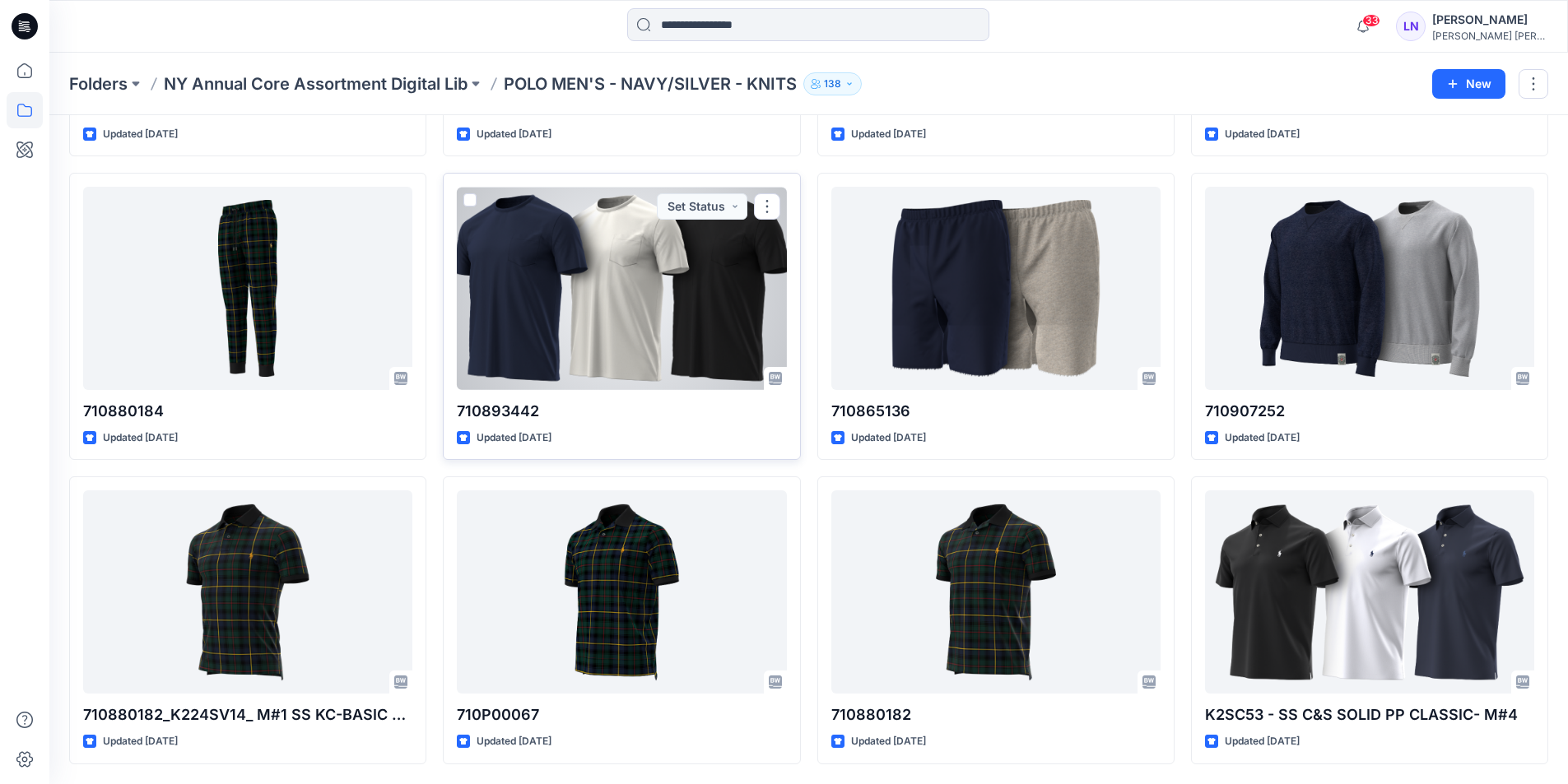
click at [651, 315] on div at bounding box center [622, 288] width 330 height 203
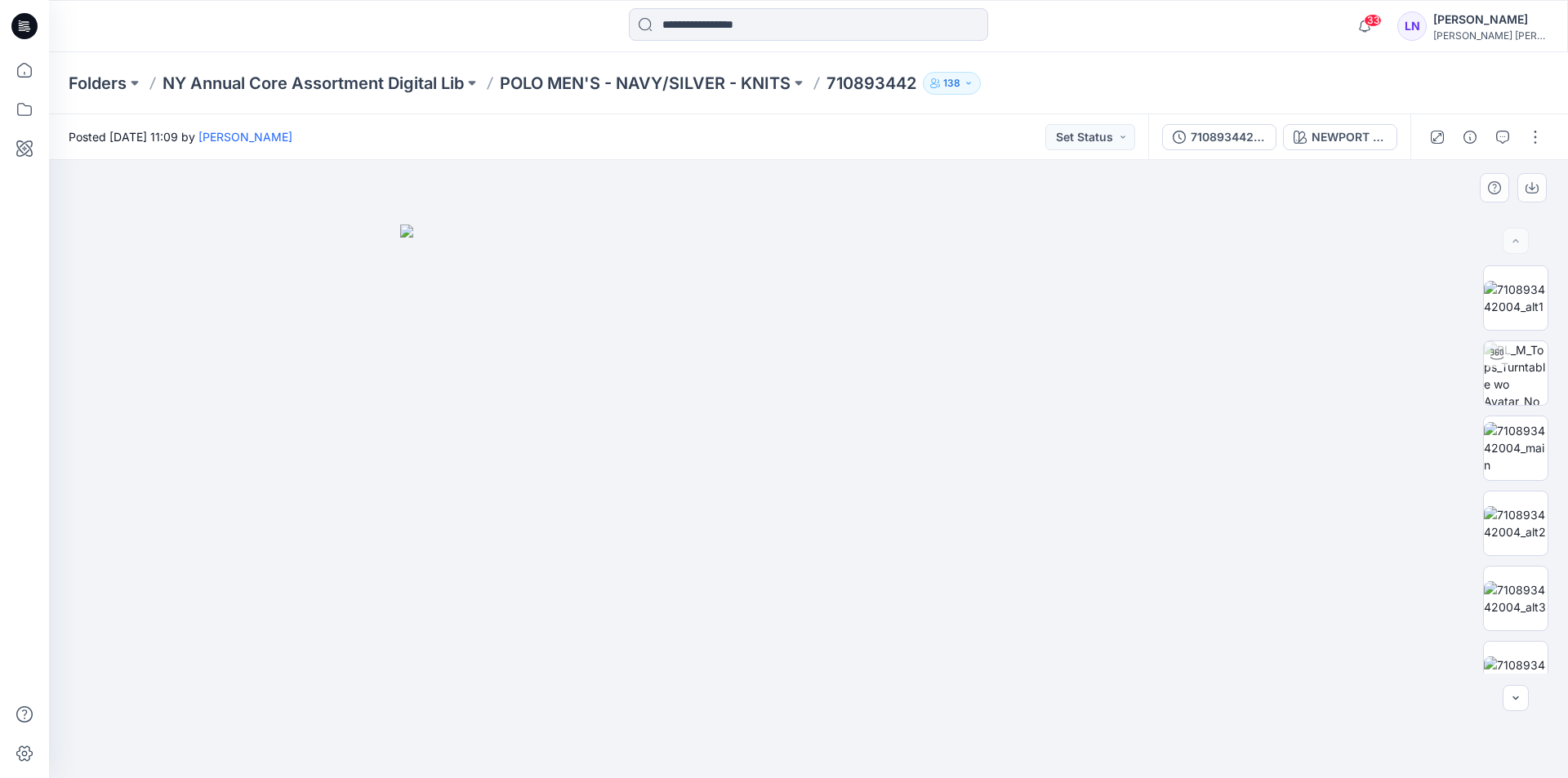
drag, startPoint x: 787, startPoint y: 529, endPoint x: 928, endPoint y: 530, distance: 141.0
click at [883, 535] on img at bounding box center [808, 502] width 817 height 555
click at [1513, 384] on img at bounding box center [1516, 374] width 64 height 64
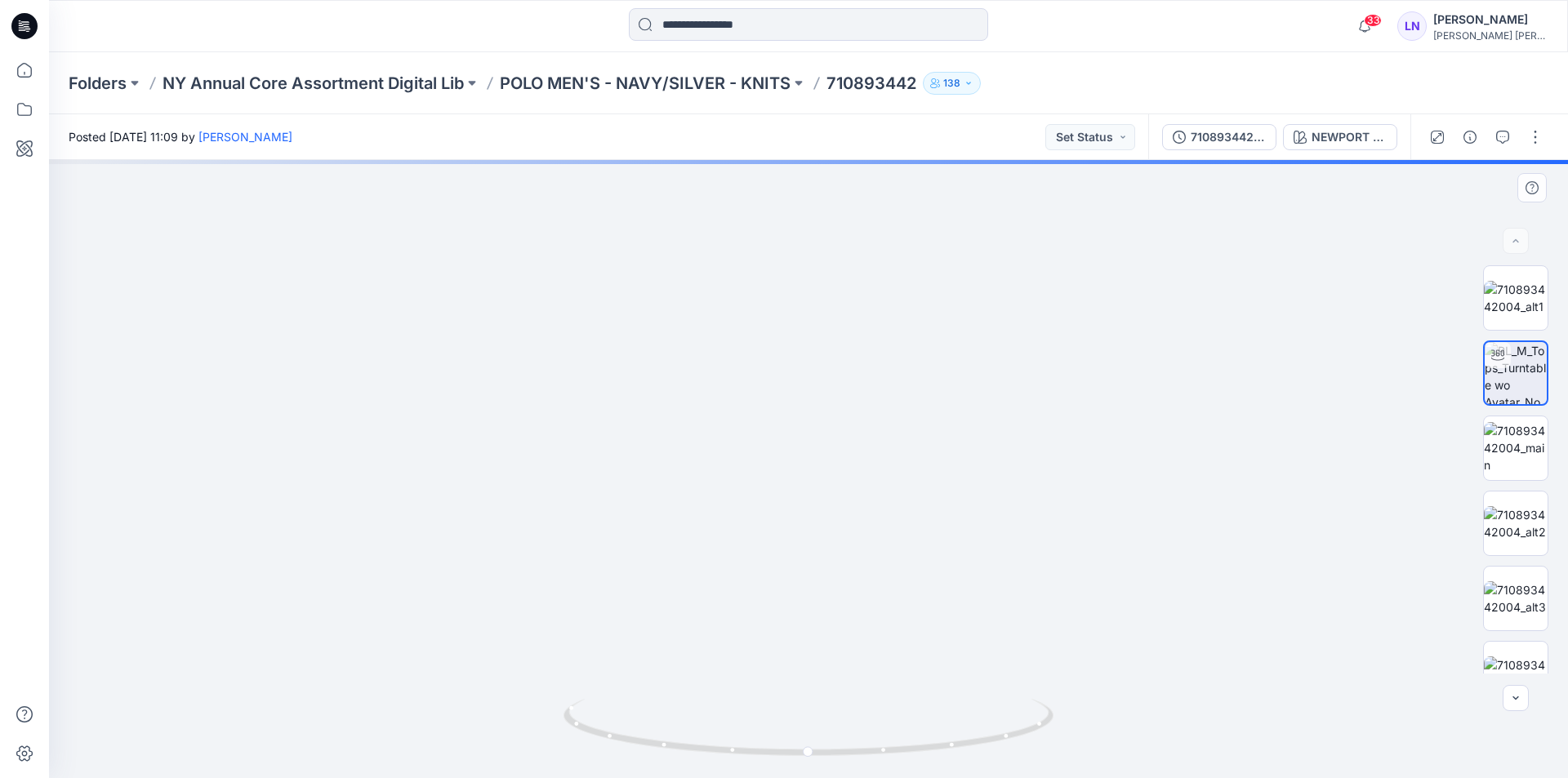
drag, startPoint x: 866, startPoint y: 461, endPoint x: 871, endPoint y: 597, distance: 136.1
click at [871, 597] on img at bounding box center [809, 362] width 1414 height 833
drag, startPoint x: 871, startPoint y: 597, endPoint x: 881, endPoint y: 638, distance: 42.2
click at [881, 638] on img at bounding box center [809, 383] width 1414 height 793
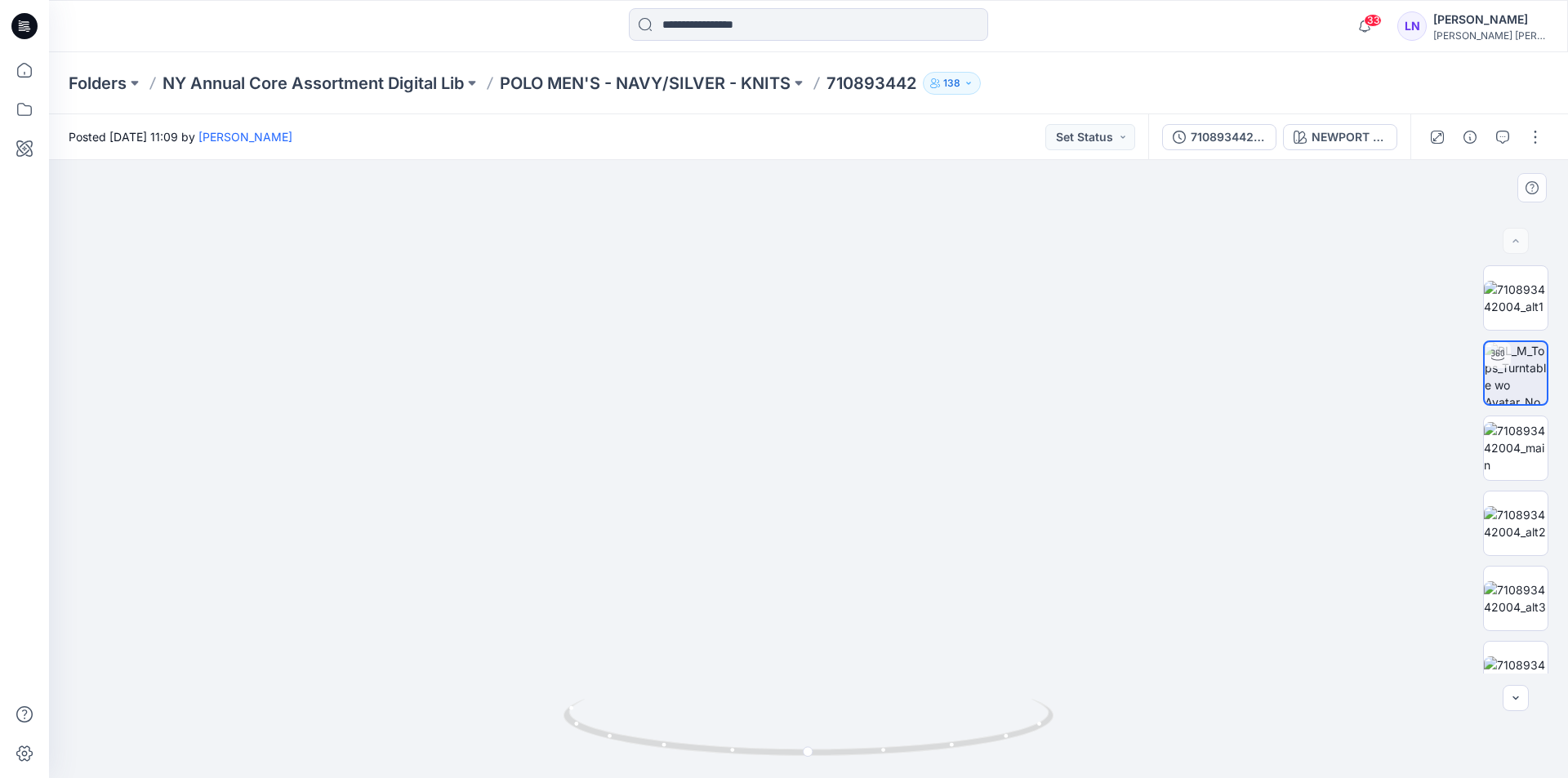
click at [298, 391] on img at bounding box center [808, 363] width 1593 height 833
